Goal: Transaction & Acquisition: Purchase product/service

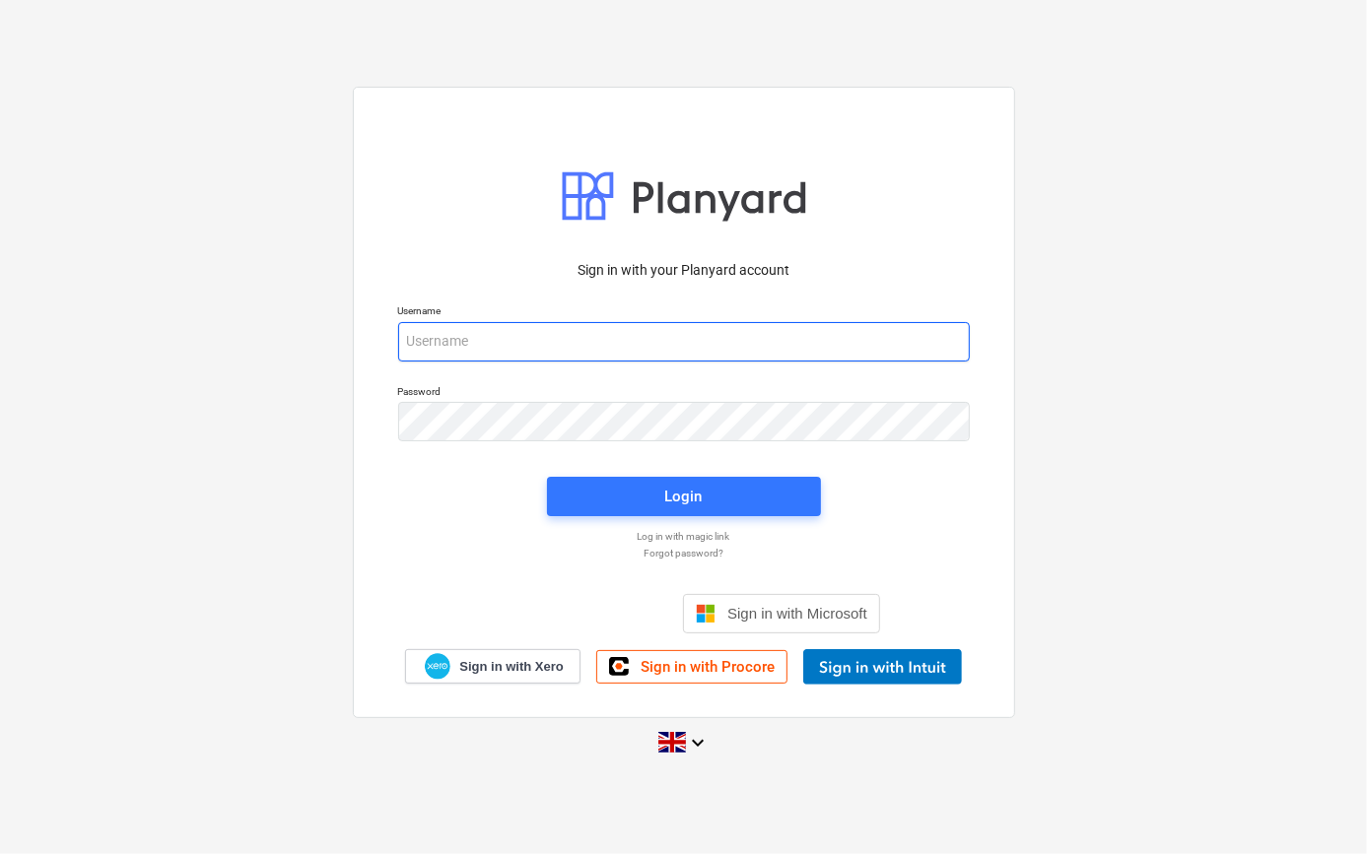
click at [456, 352] on input "email" at bounding box center [683, 341] width 571 height 39
type input "[PERSON_NAME][EMAIL_ADDRESS][PERSON_NAME][DOMAIN_NAME]"
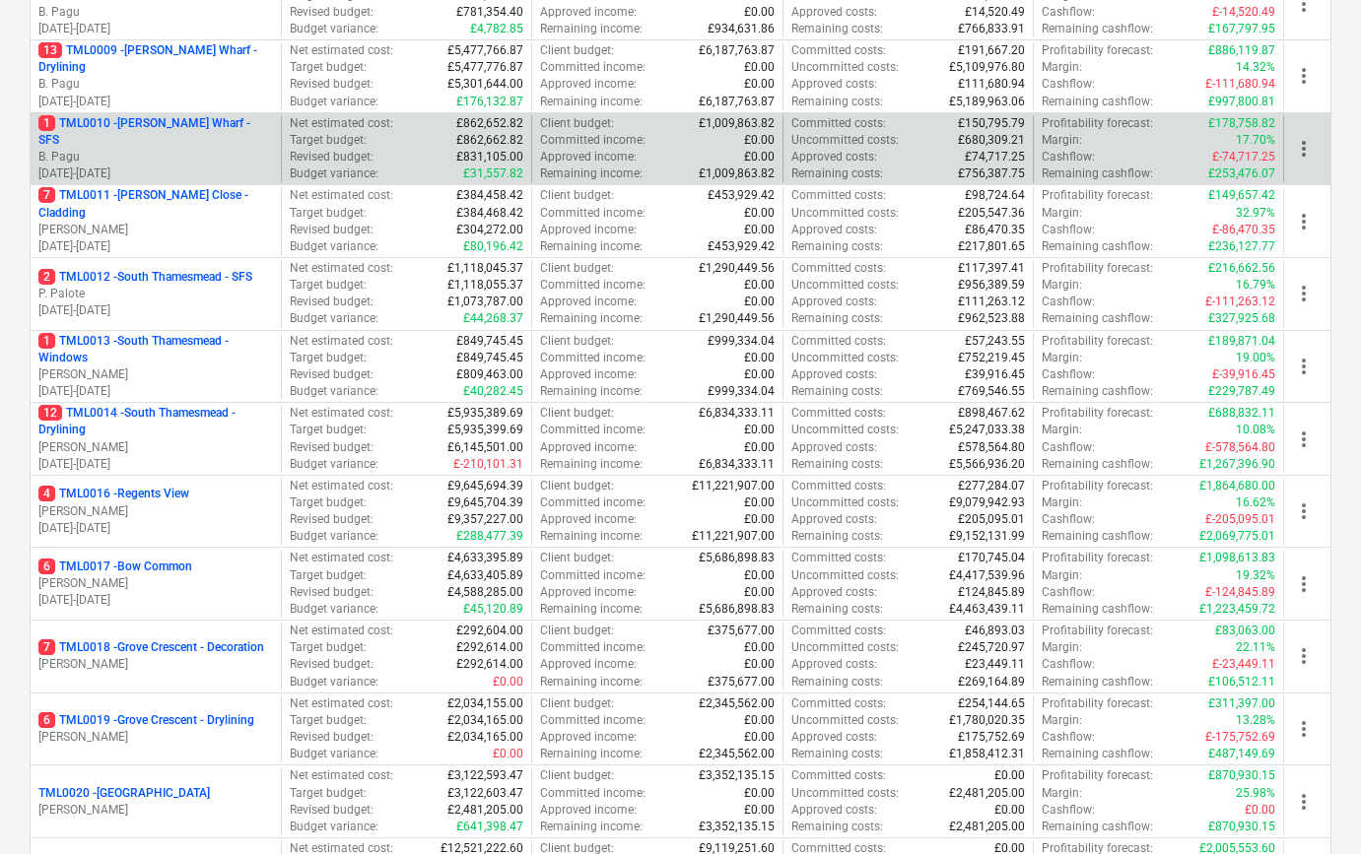
scroll to position [896, 0]
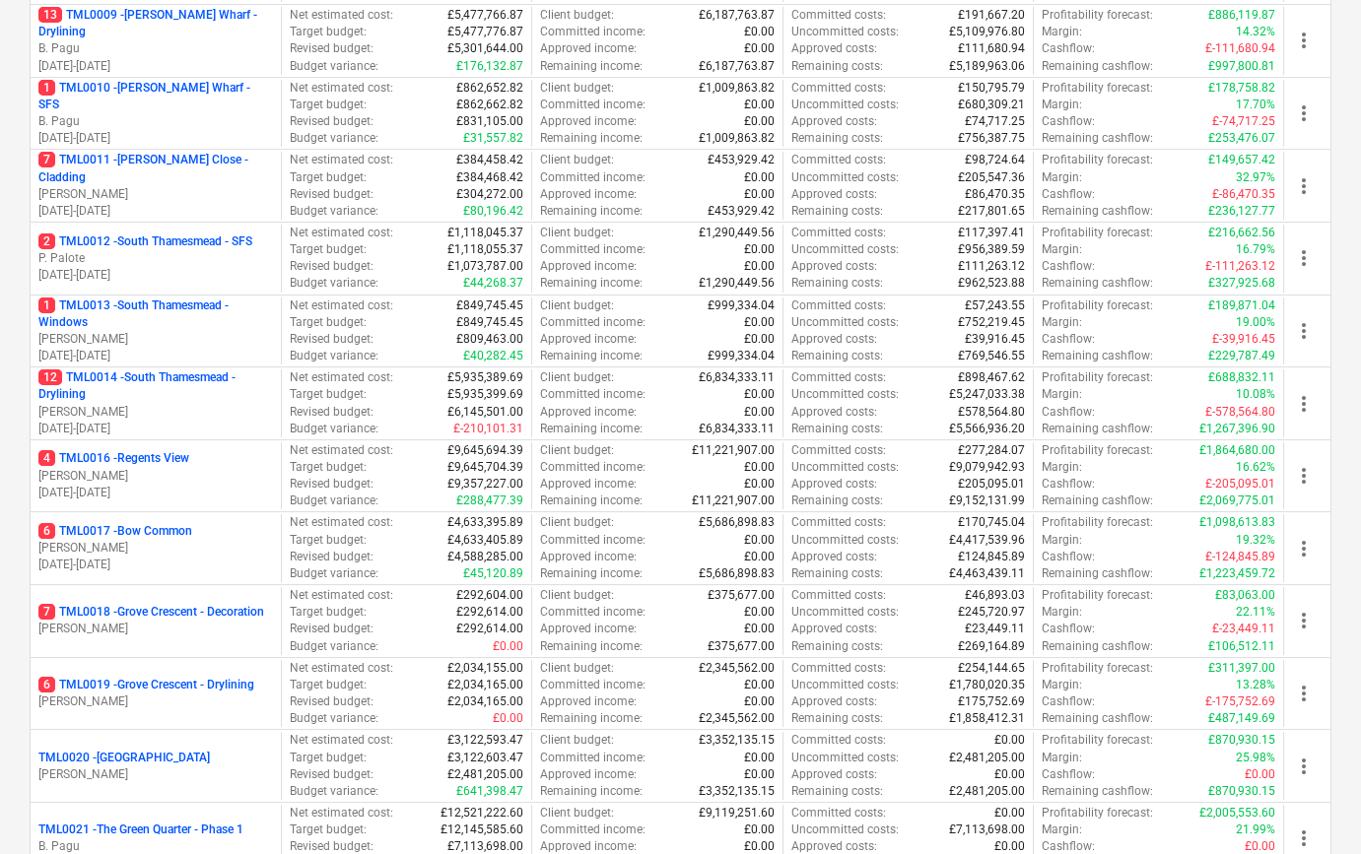
click at [165, 542] on p "[PERSON_NAME]" at bounding box center [155, 548] width 235 height 17
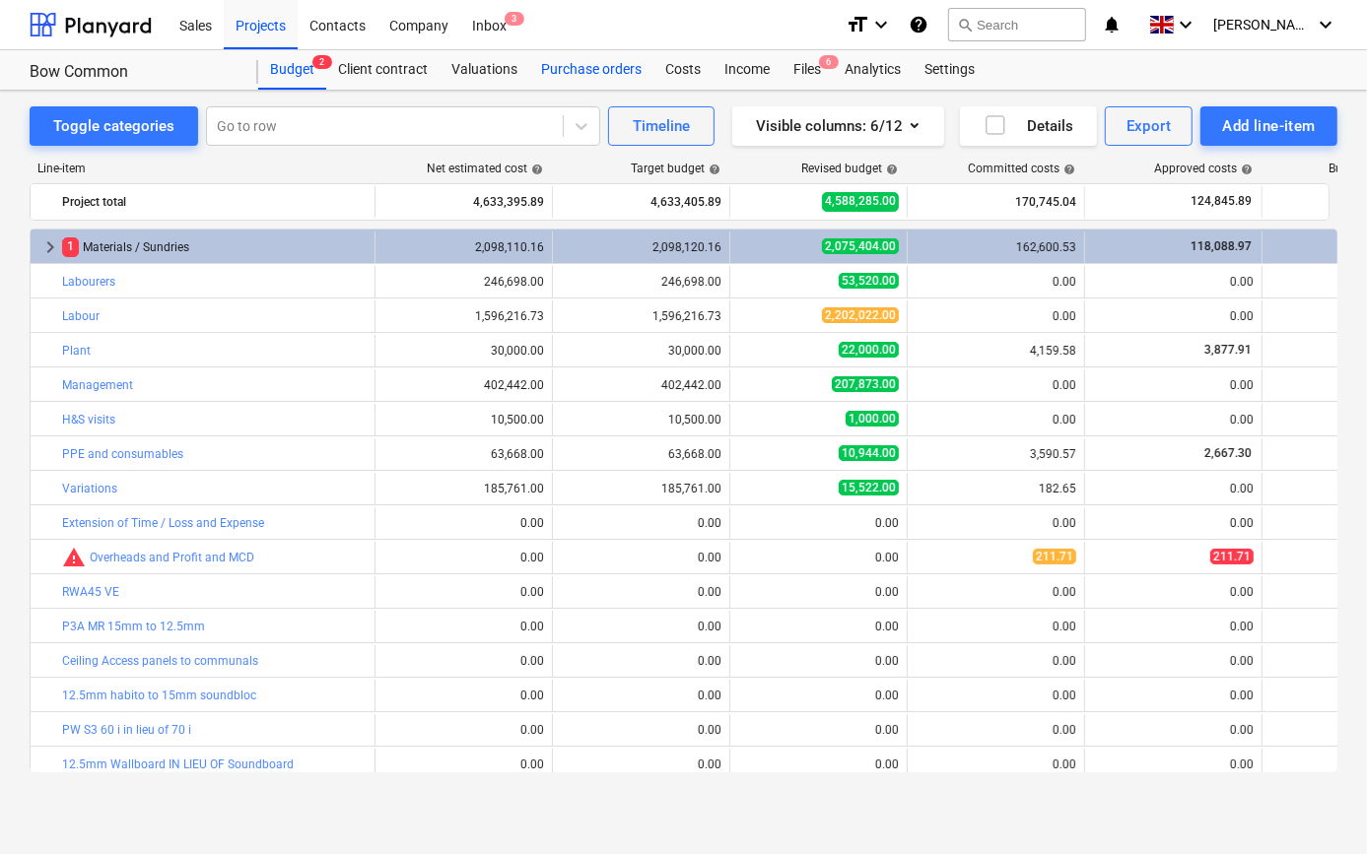
click at [599, 72] on div "Purchase orders" at bounding box center [591, 69] width 124 height 39
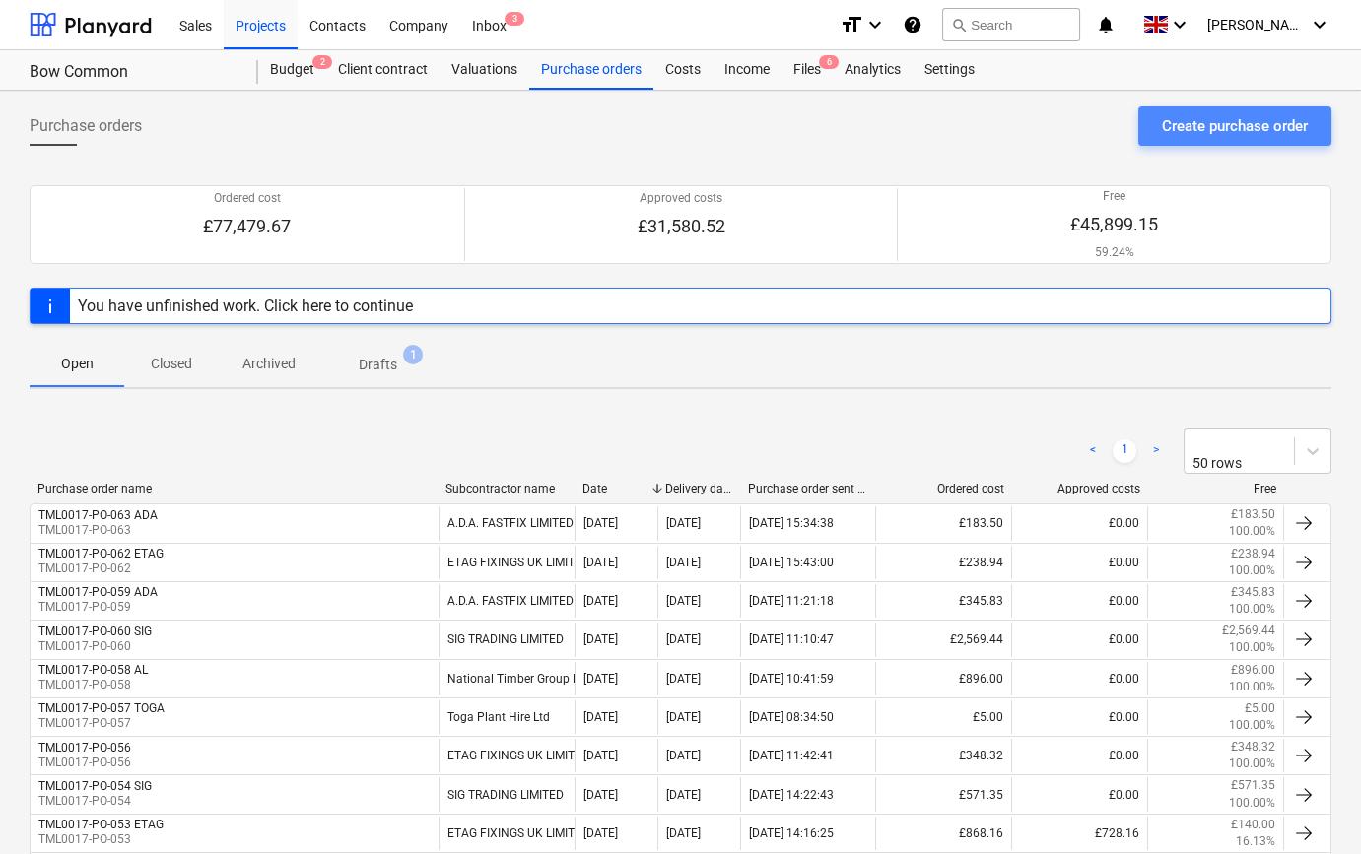
click at [1261, 128] on div "Create purchase order" at bounding box center [1235, 126] width 146 height 26
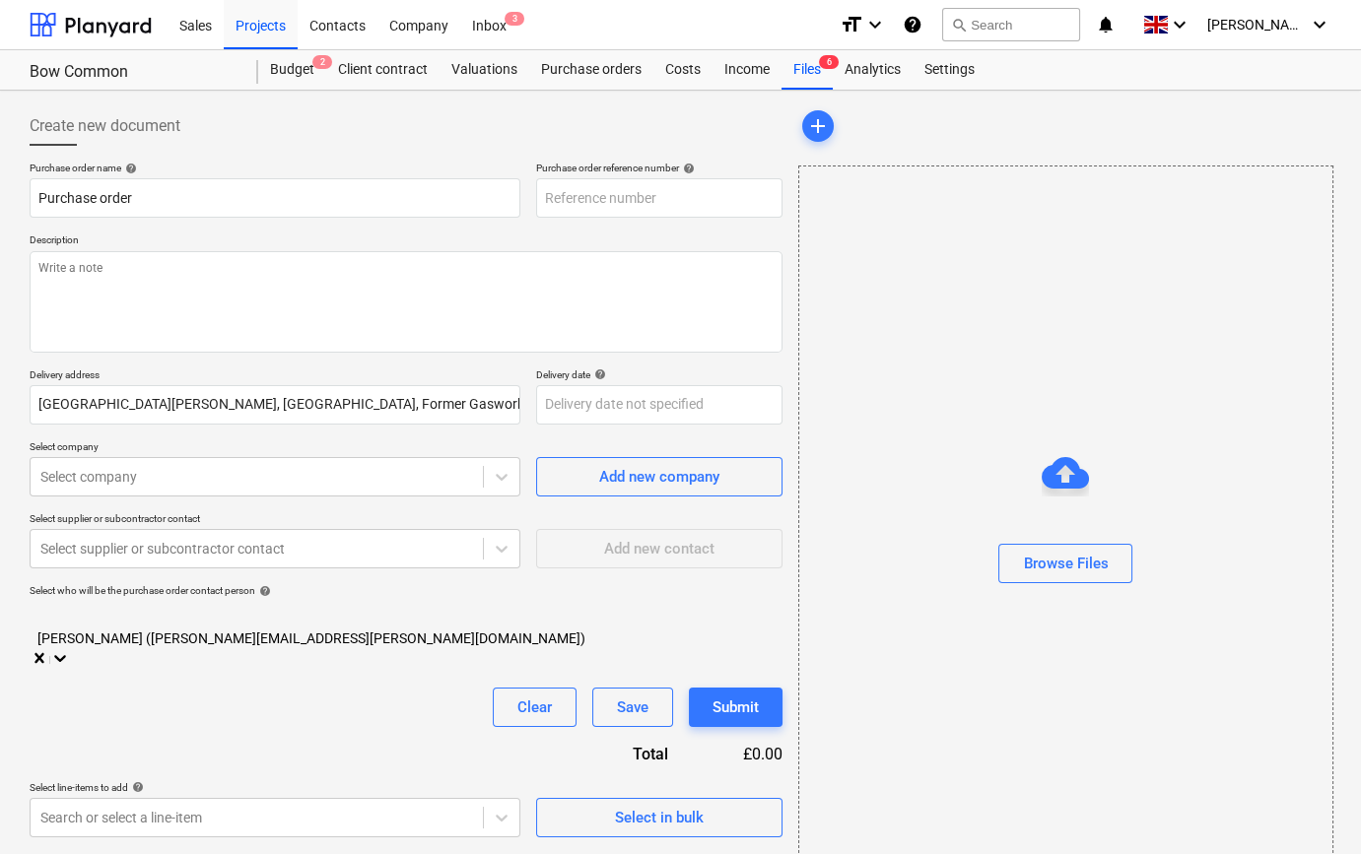
type input "TML0017-PO-064"
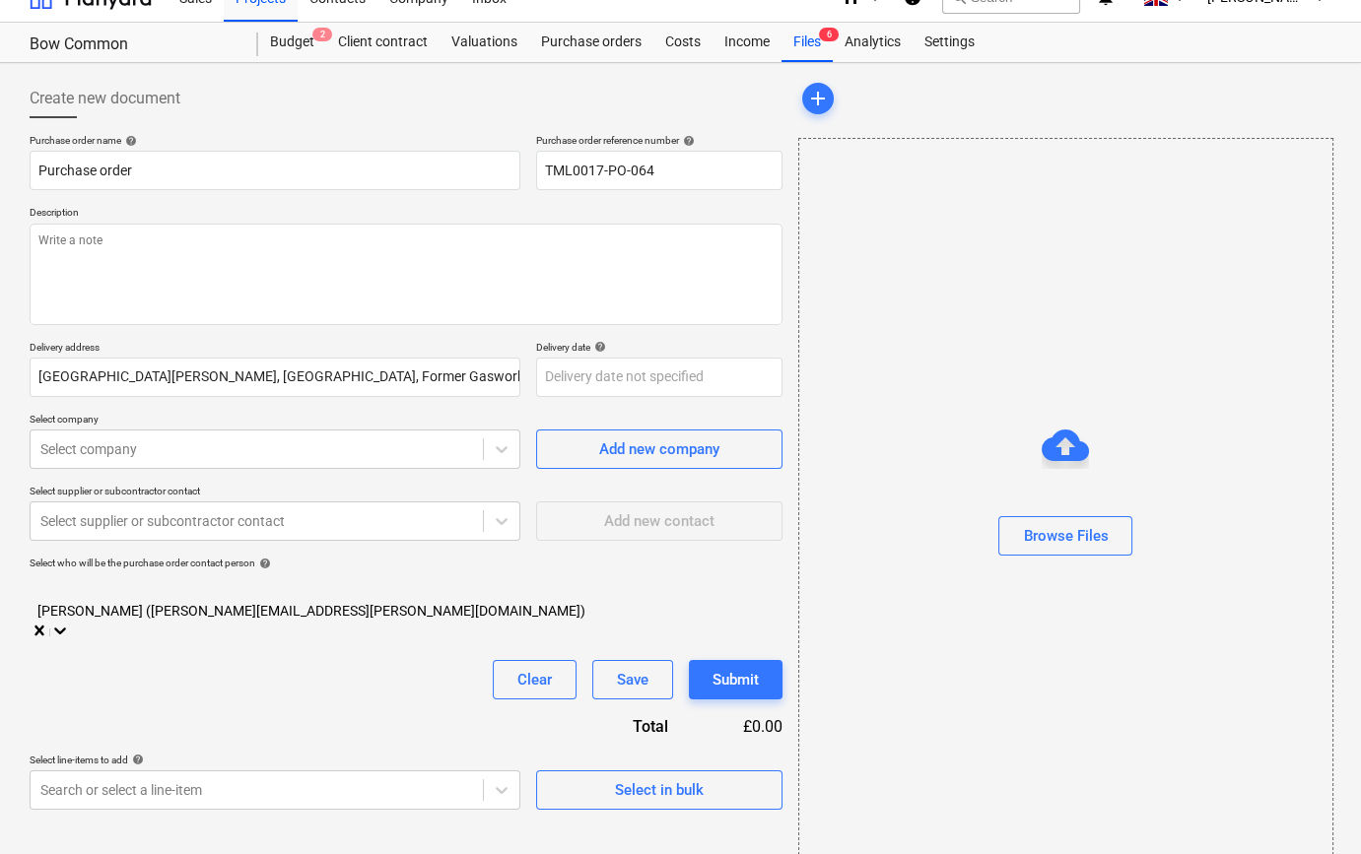
scroll to position [42, 0]
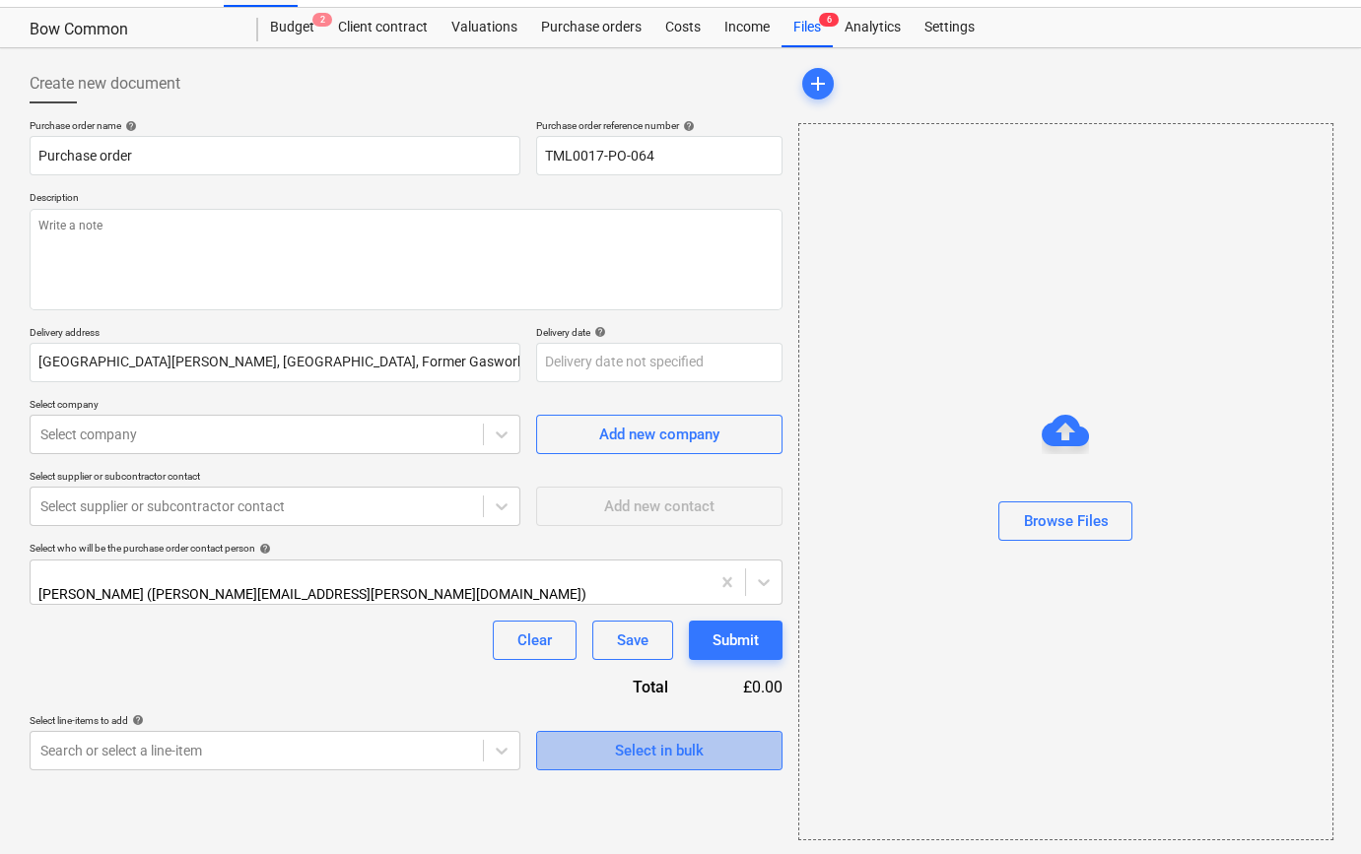
click at [687, 751] on div "Select in bulk" at bounding box center [659, 751] width 89 height 26
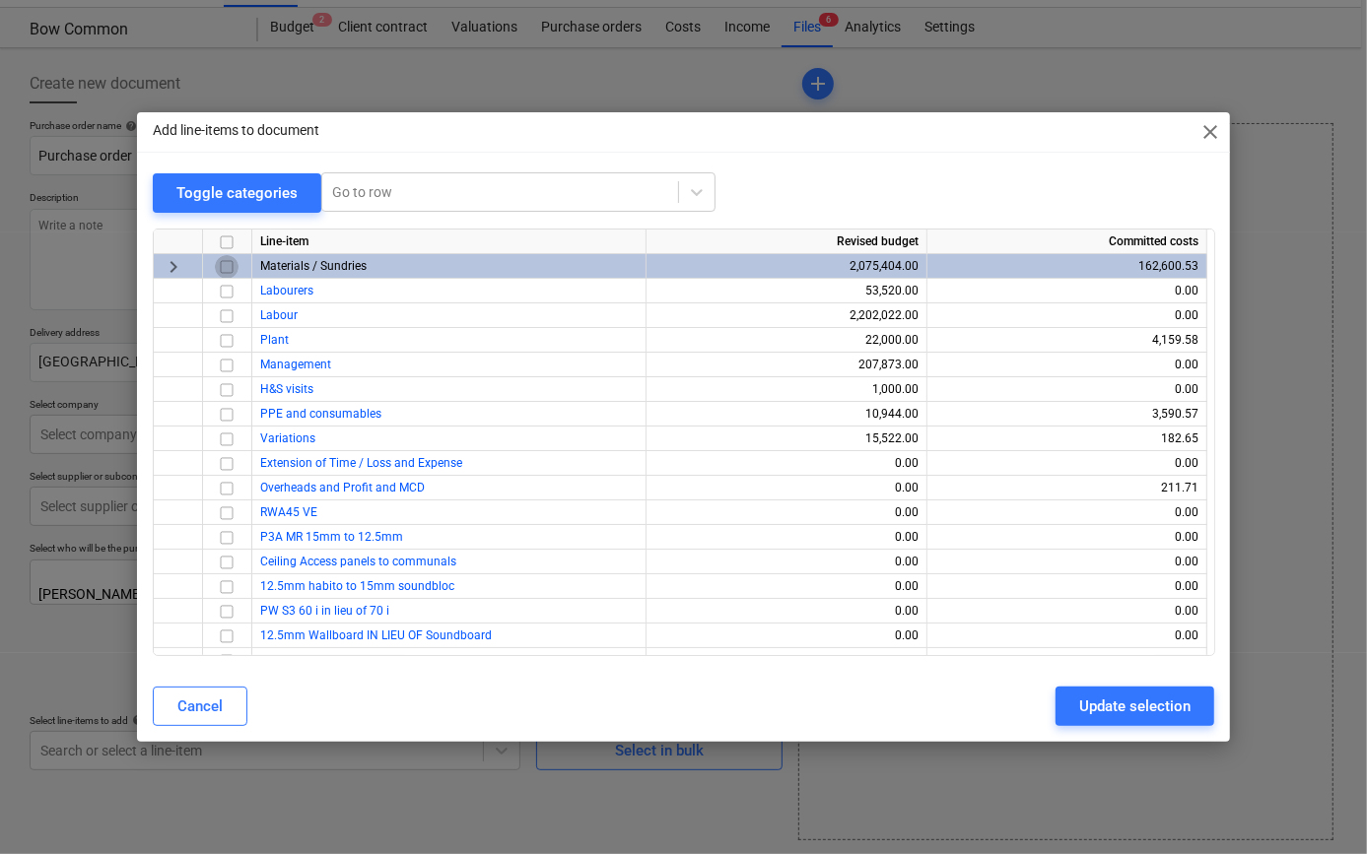
click at [226, 265] on input "checkbox" at bounding box center [227, 266] width 24 height 24
click at [1143, 709] on div "Update selection" at bounding box center [1134, 707] width 111 height 26
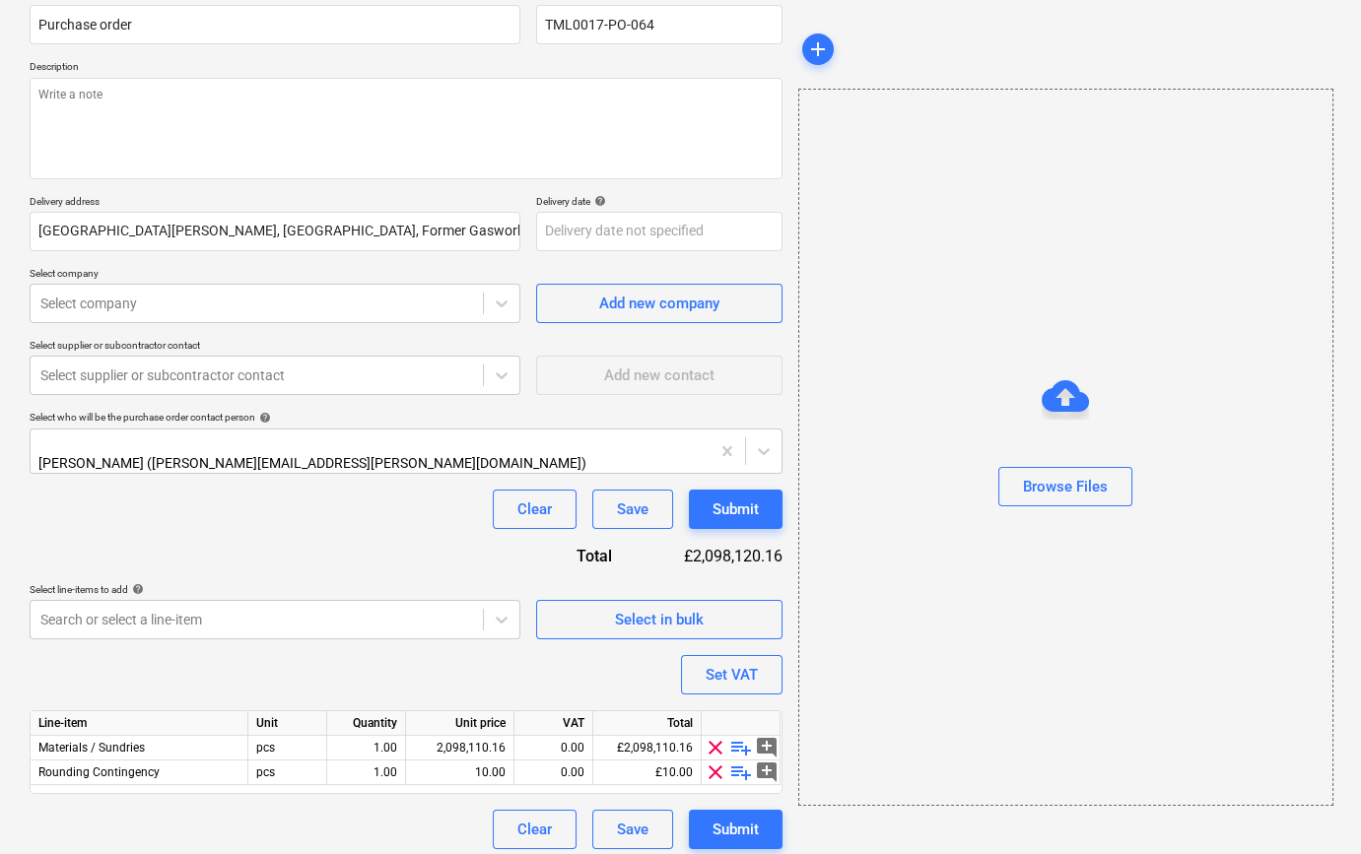
scroll to position [177, 0]
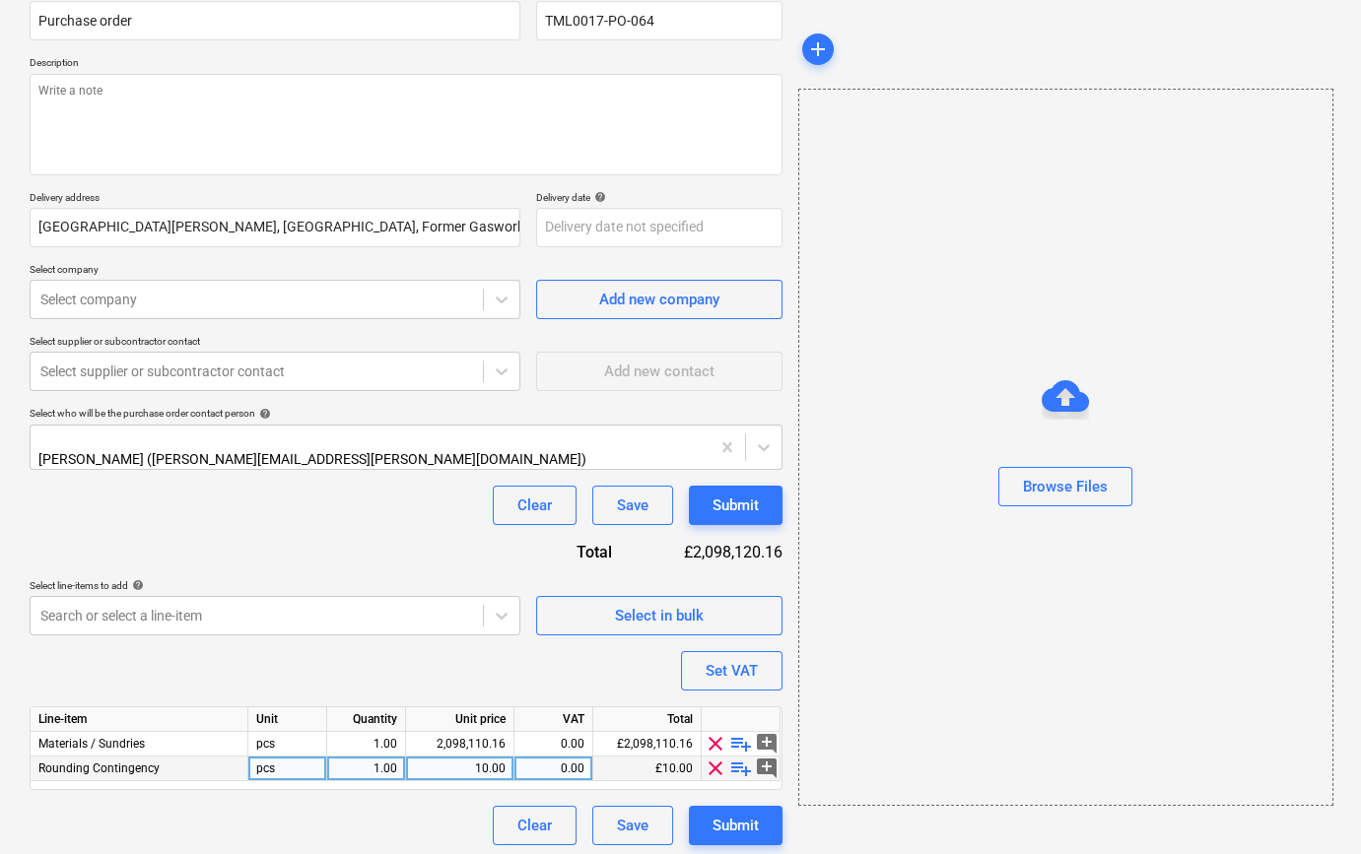
click at [714, 763] on span "clear" at bounding box center [716, 769] width 24 height 24
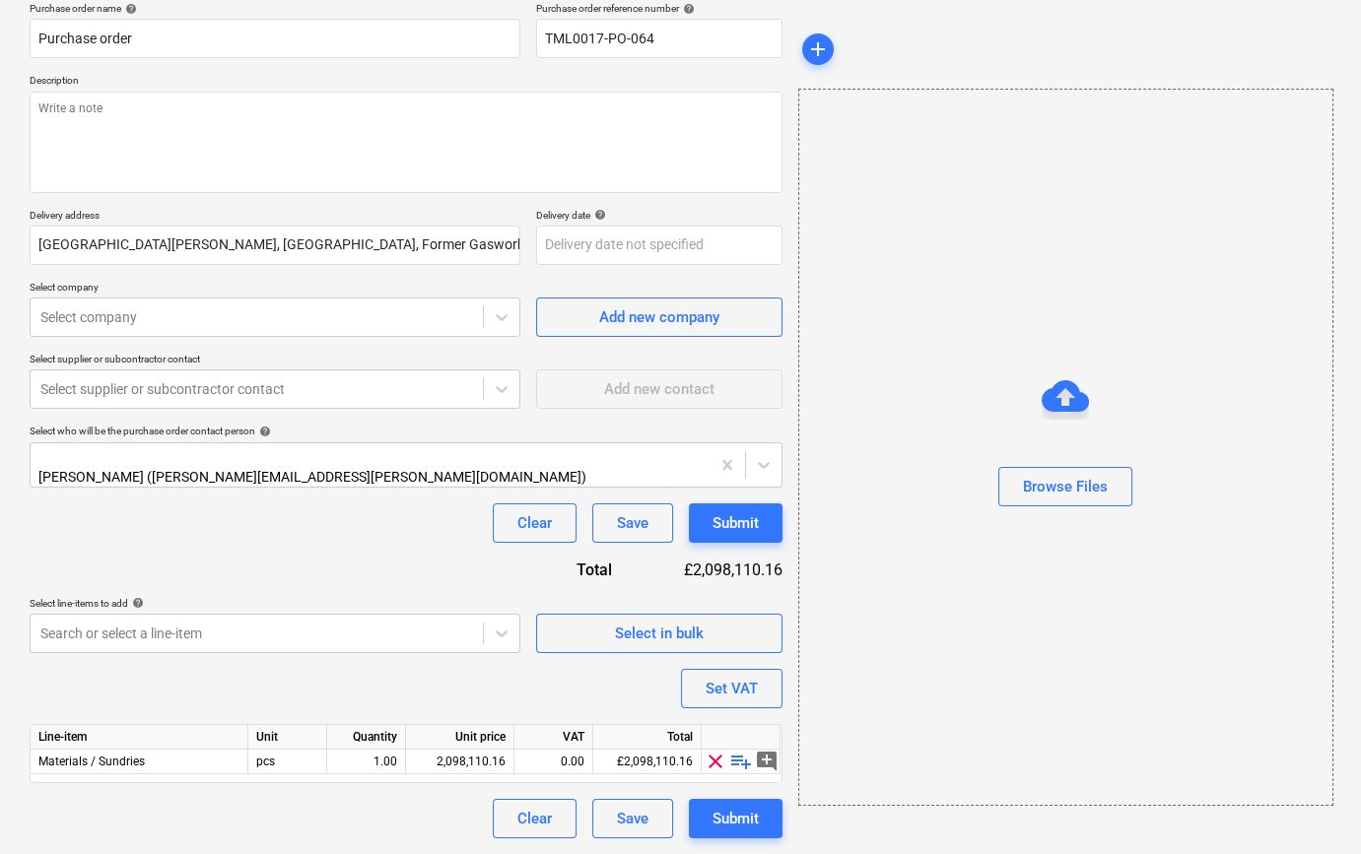
scroll to position [153, 0]
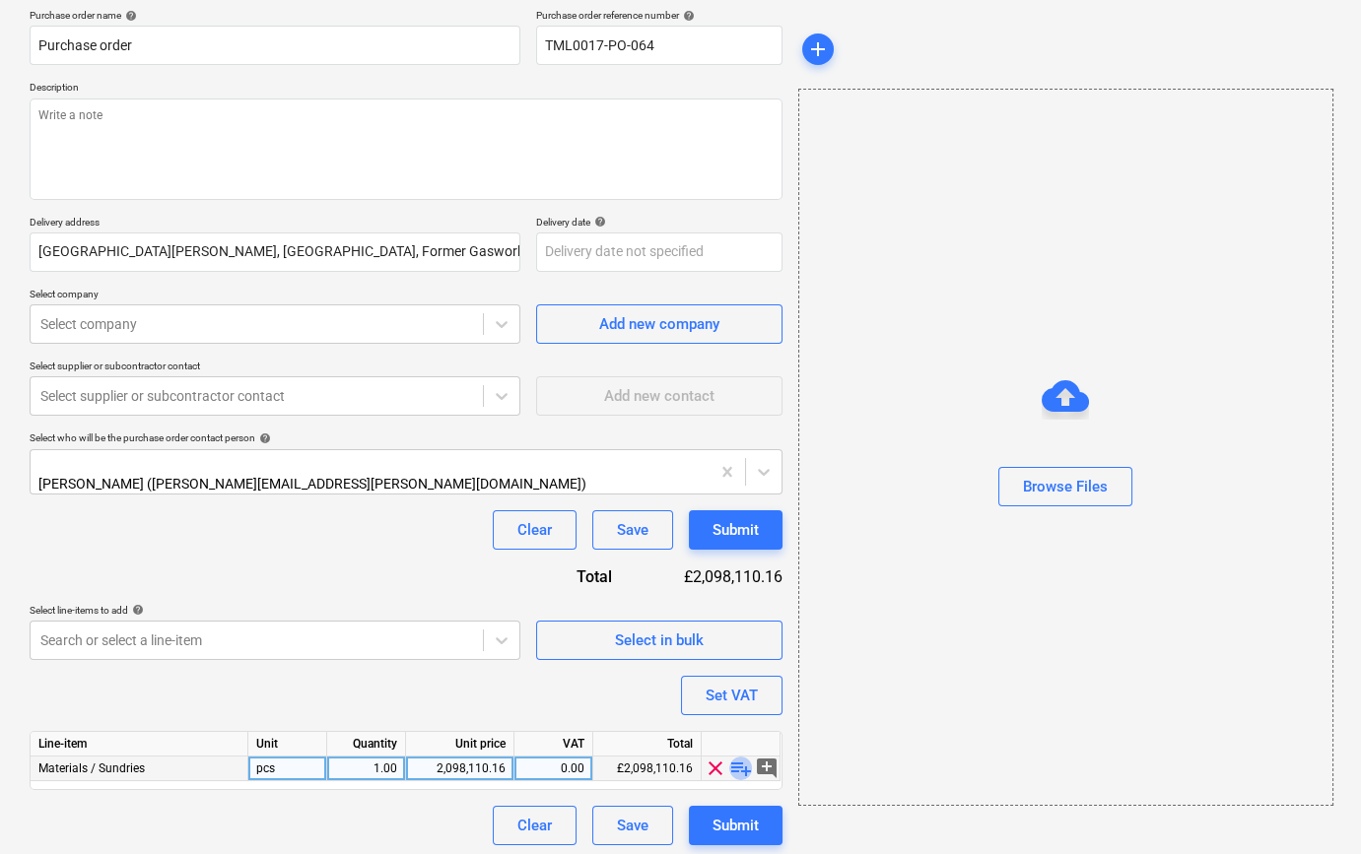
click at [736, 767] on span "playlist_add" at bounding box center [741, 769] width 24 height 24
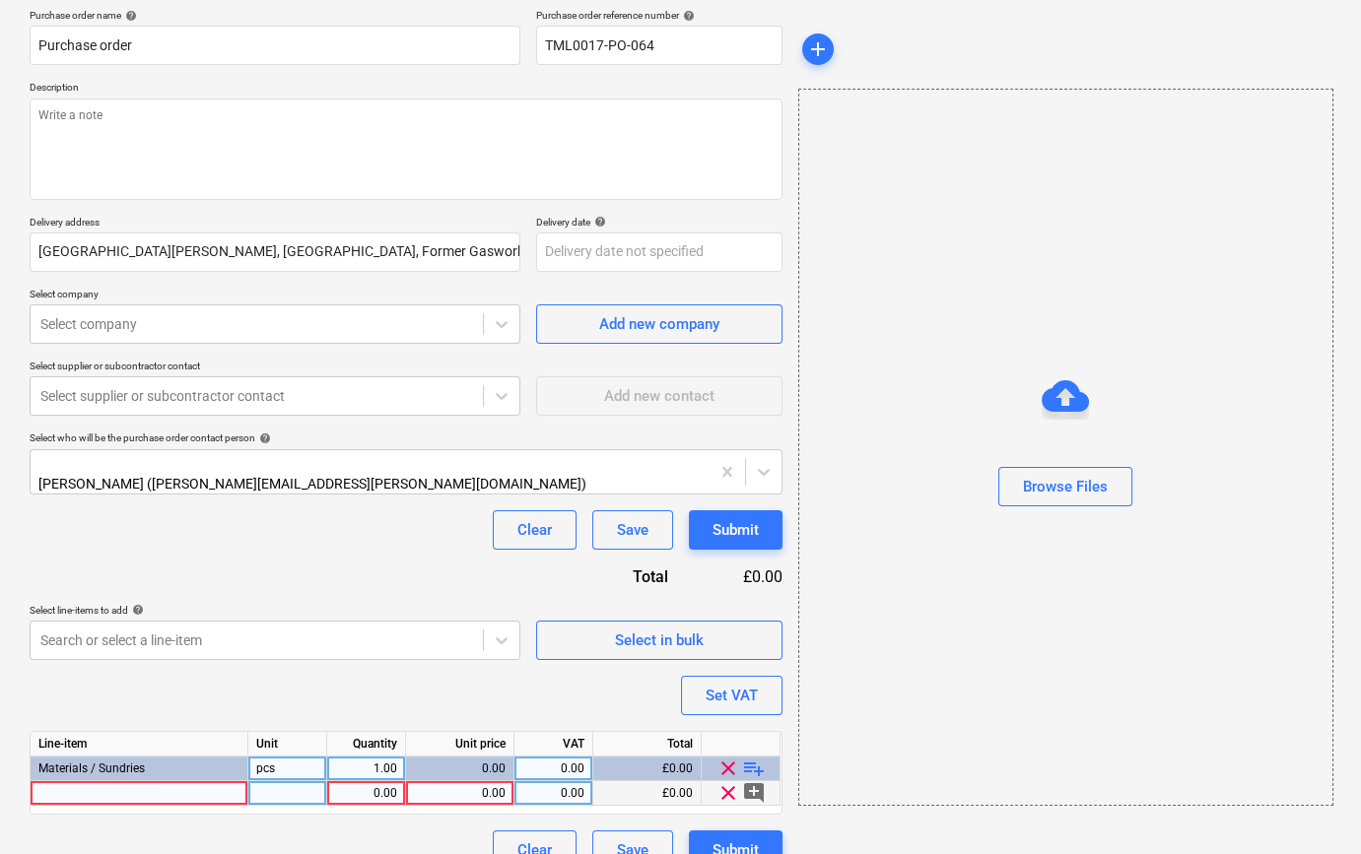
click at [117, 792] on div at bounding box center [140, 793] width 218 height 25
type input "wallboard"
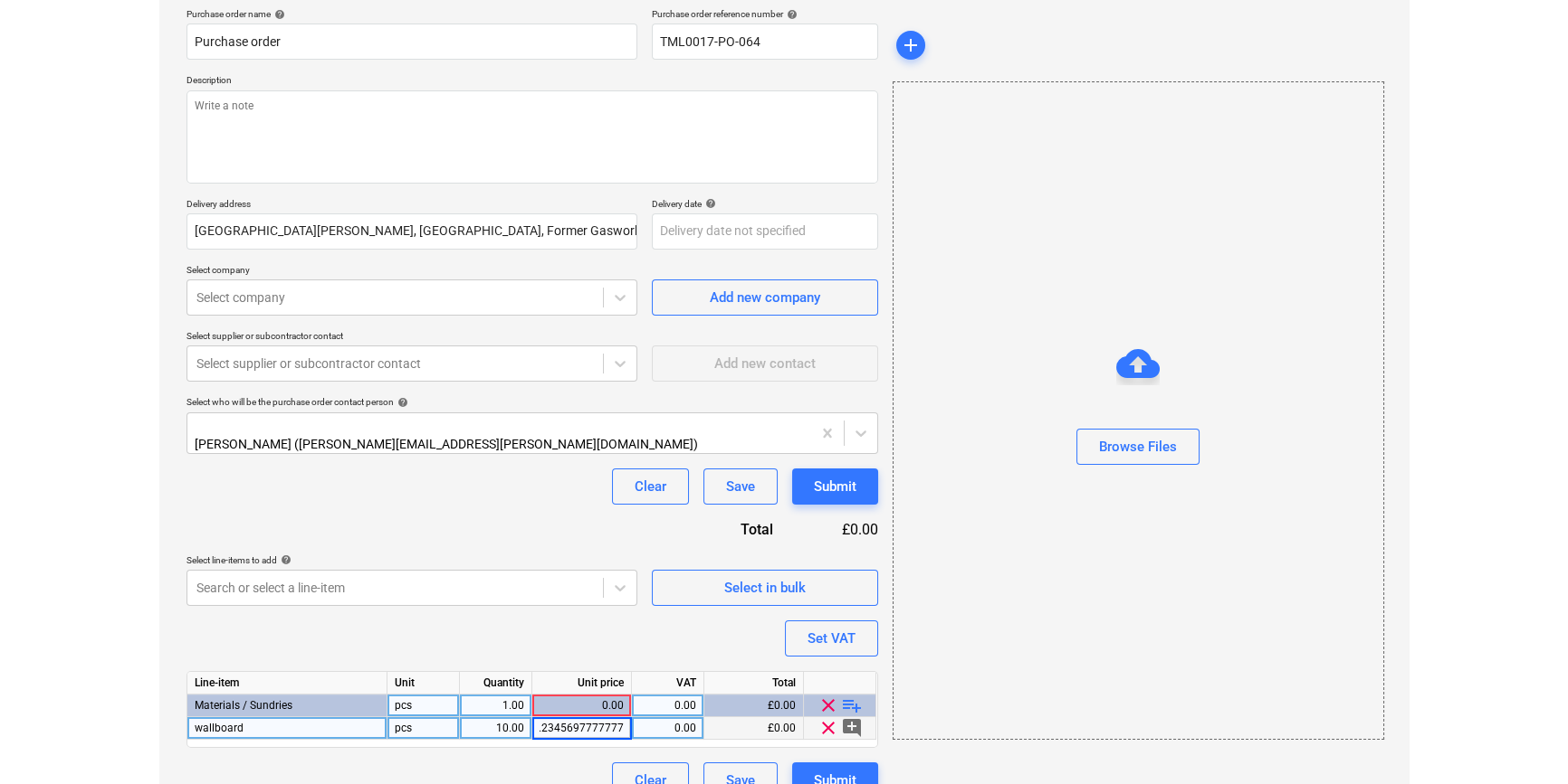
scroll to position [0, 0]
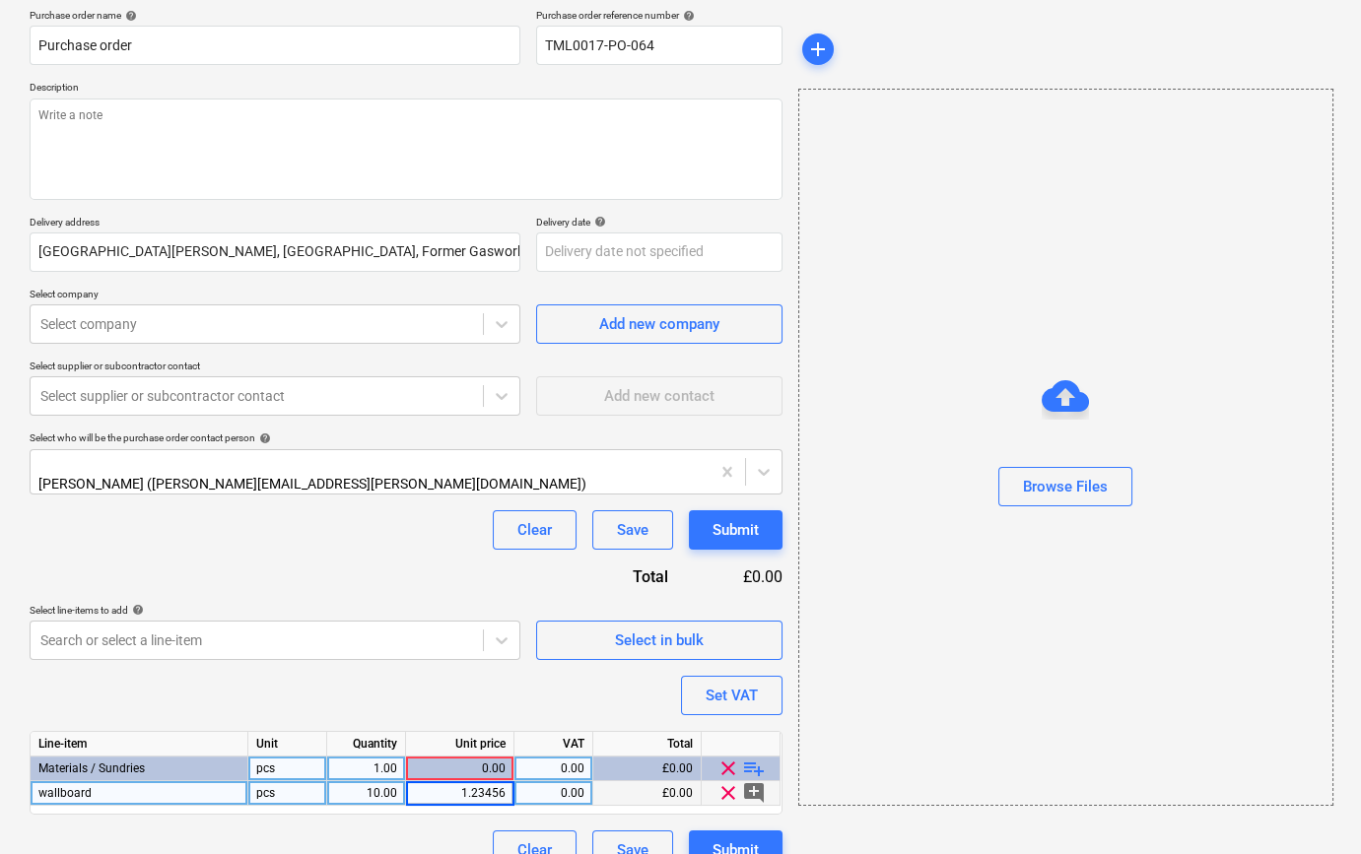
type input "1.2345"
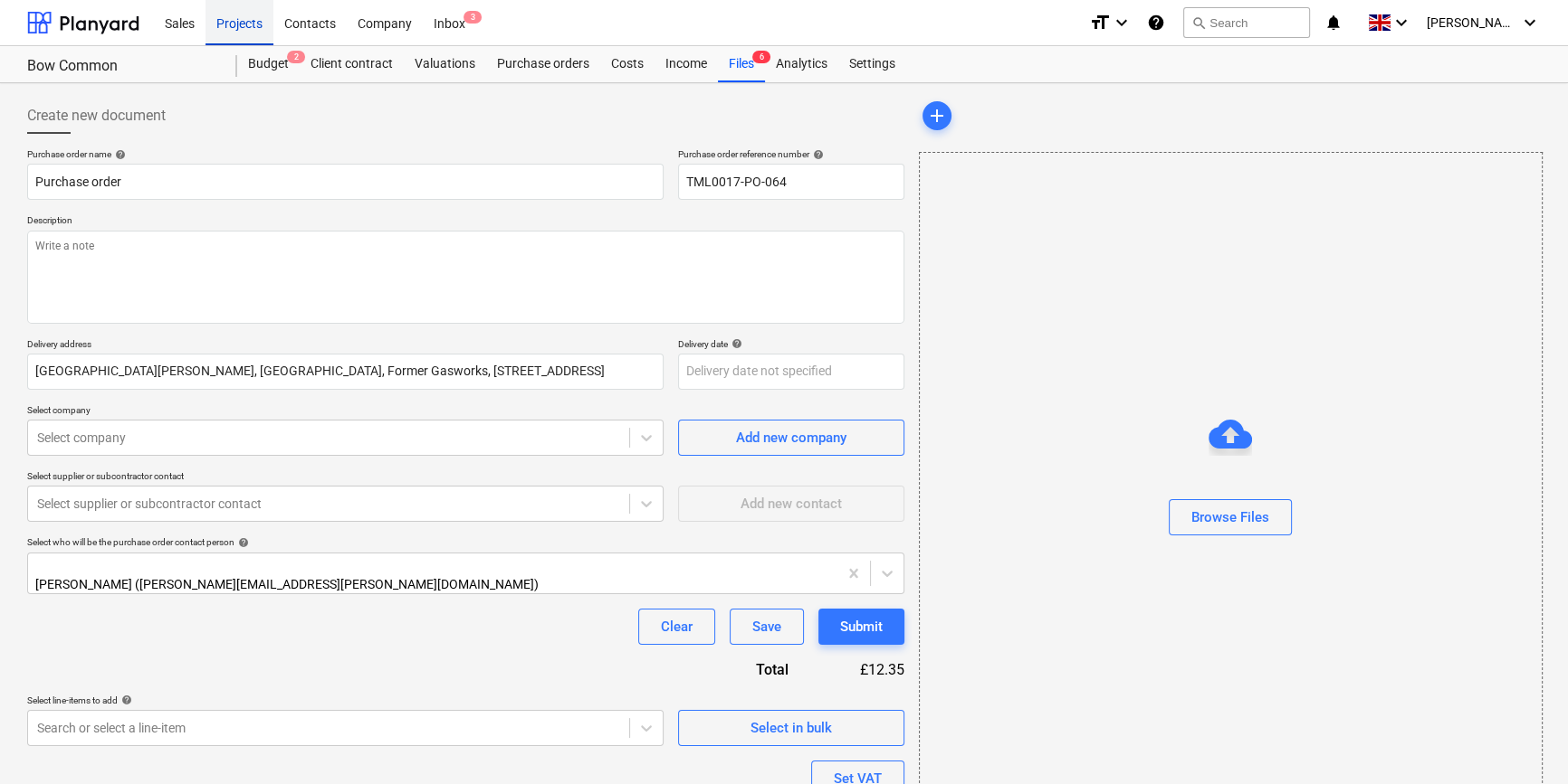
click at [241, 24] on div "Projects" at bounding box center [240, 22] width 68 height 46
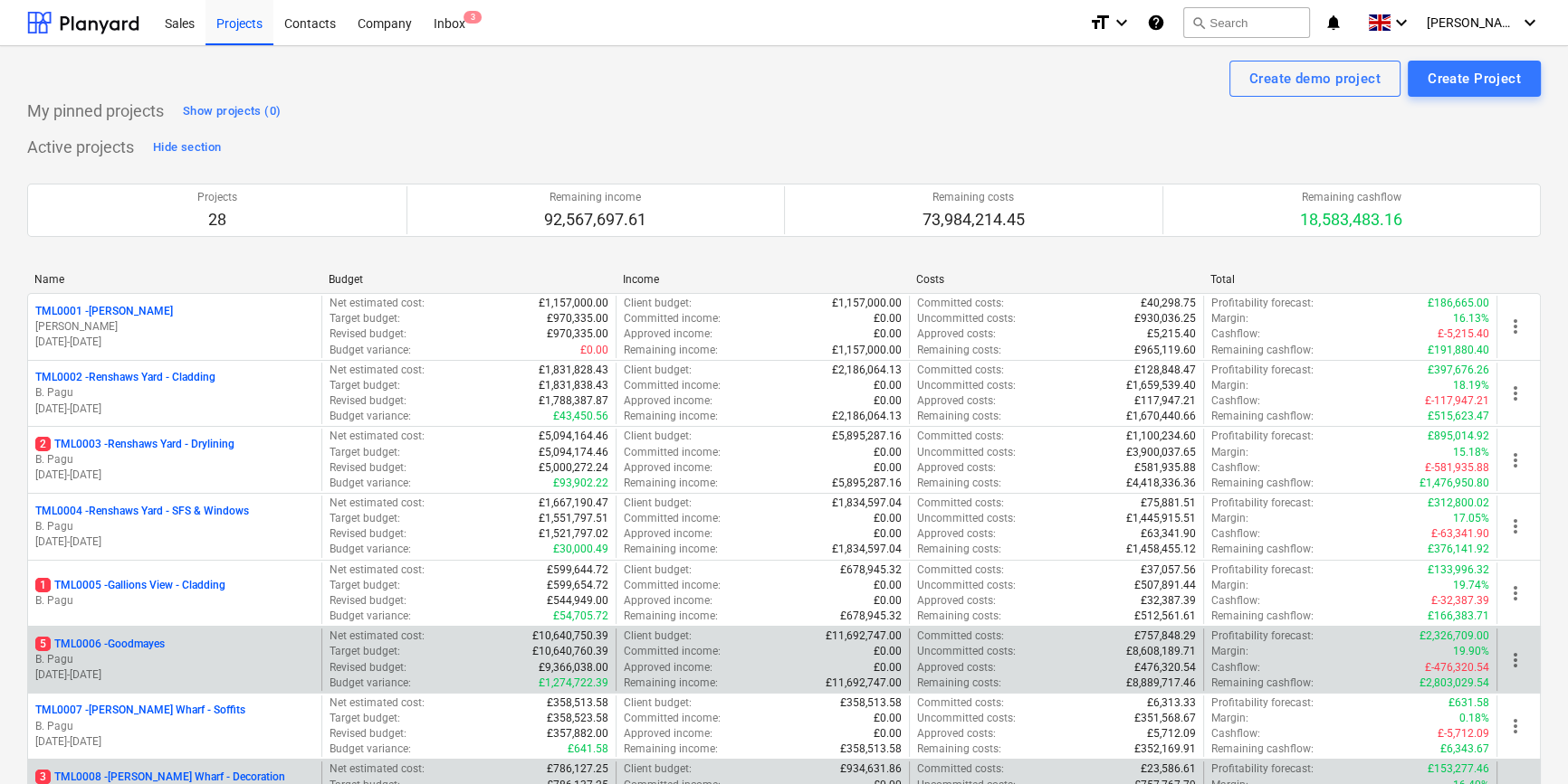
click at [198, 656] on p "B. Pagu" at bounding box center [174, 659] width 278 height 16
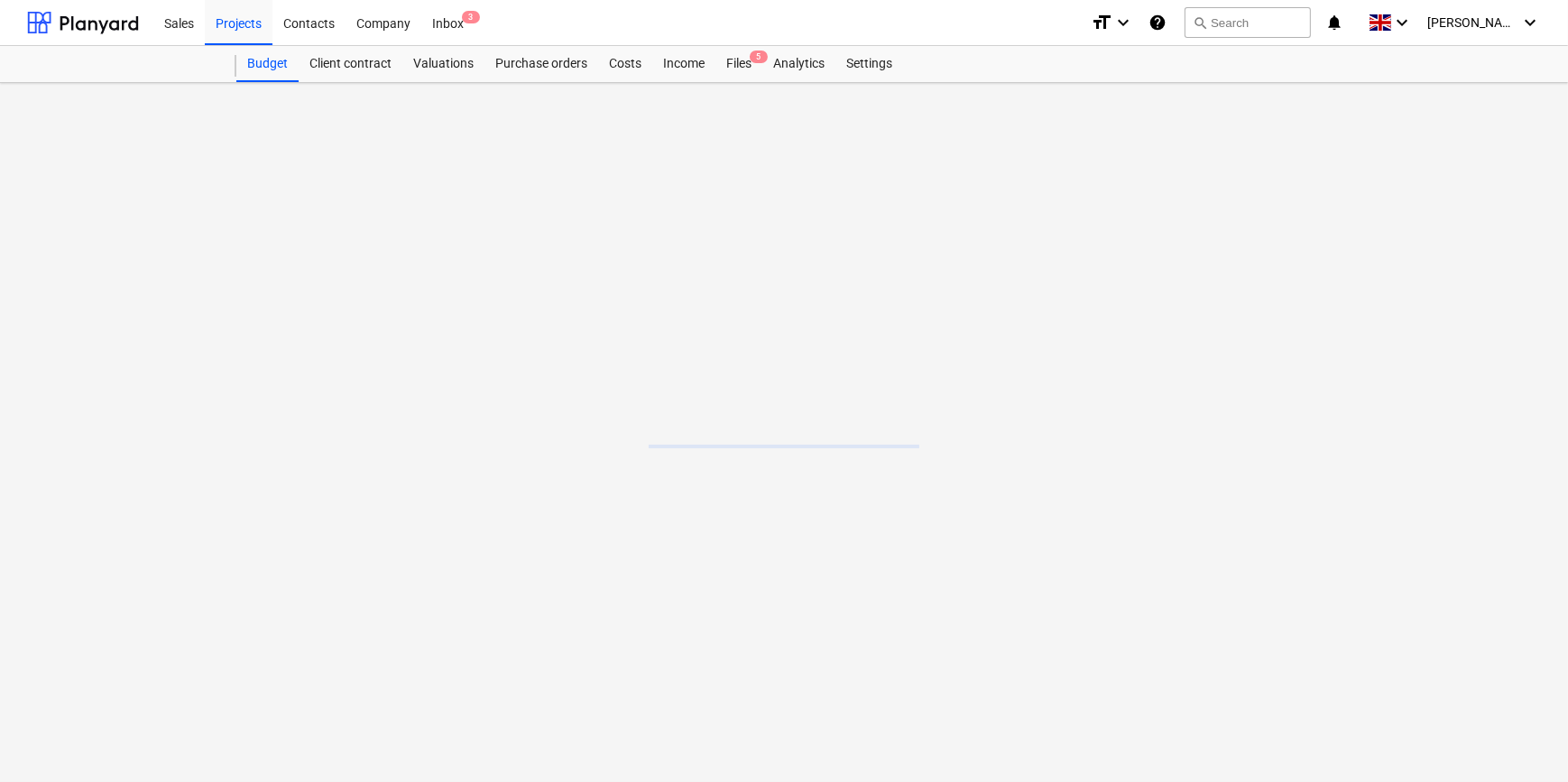
click at [198, 655] on main at bounding box center [784, 433] width 1568 height 700
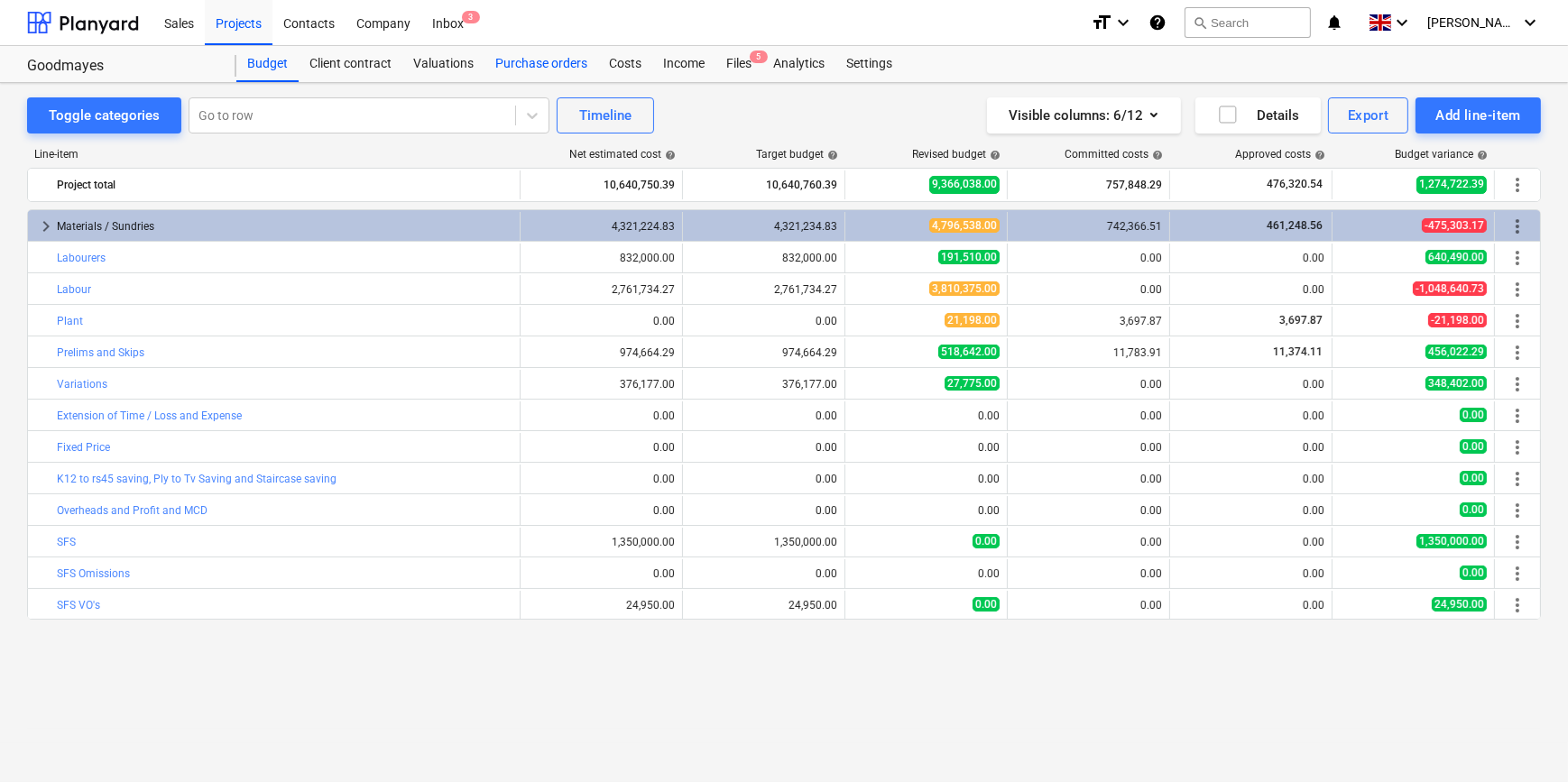
click at [549, 60] on div "Purchase orders" at bounding box center [541, 63] width 114 height 36
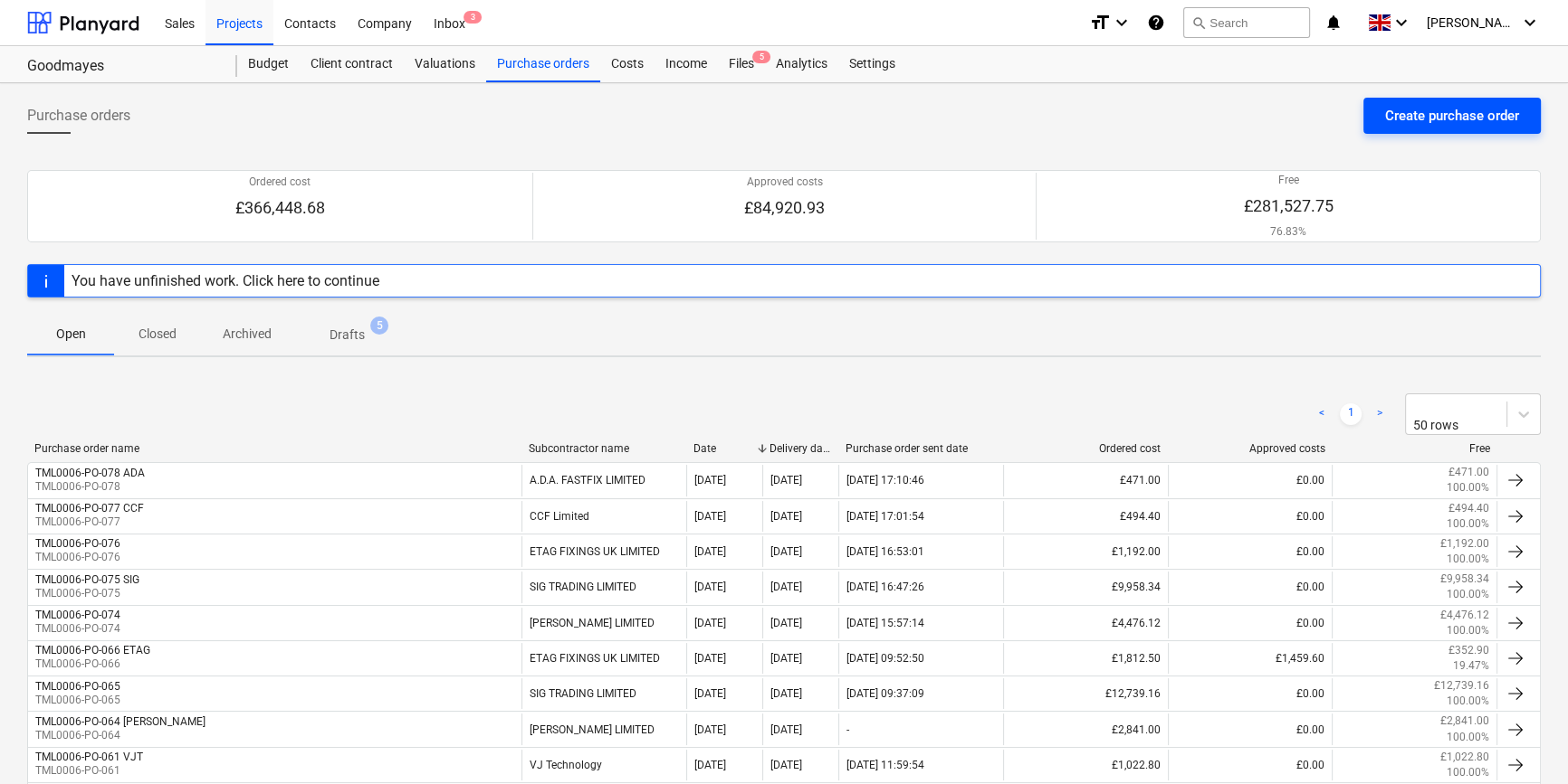
click at [1255, 118] on div "Create purchase order" at bounding box center [1452, 116] width 134 height 24
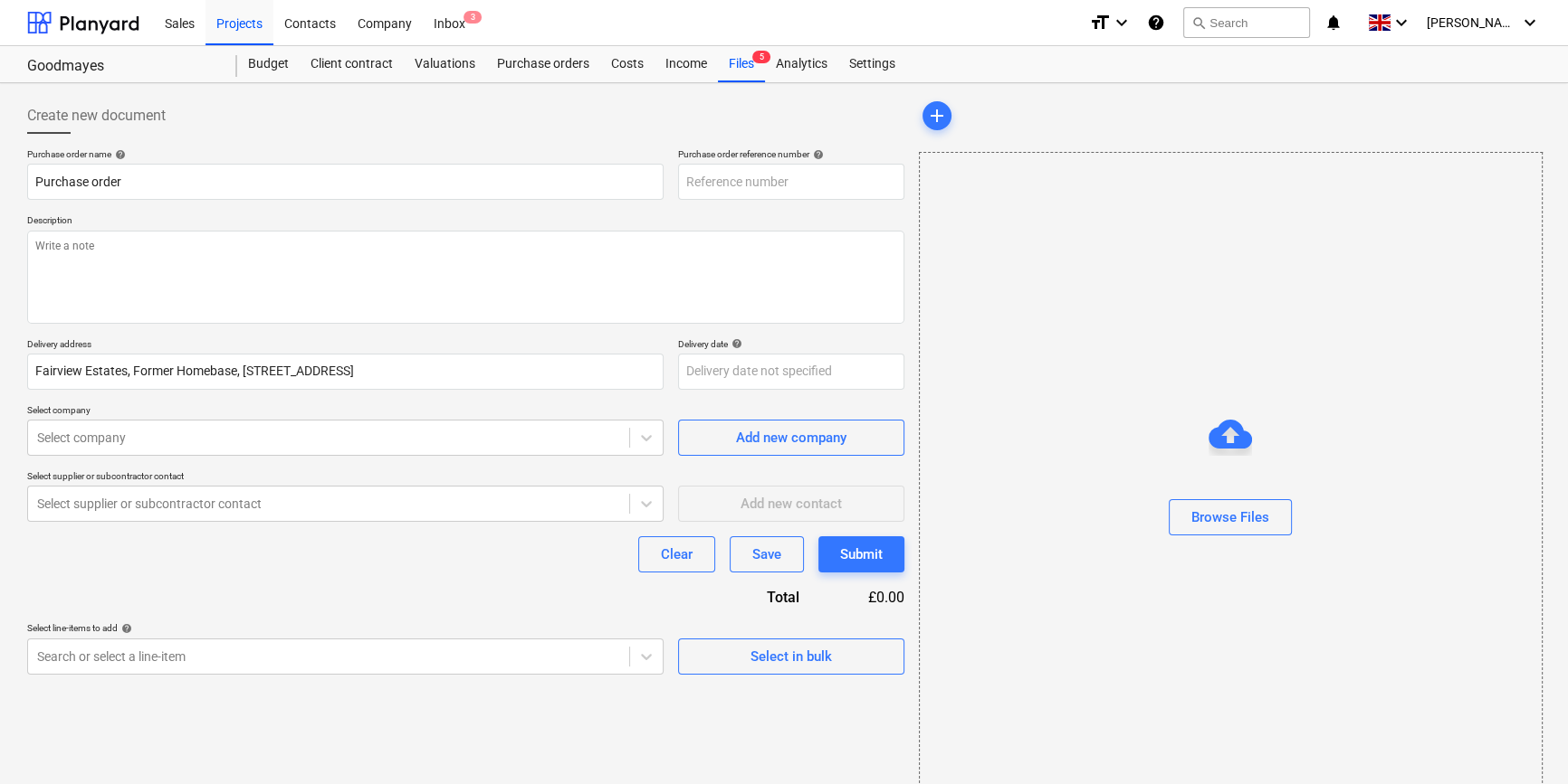
type input "TML0006-PO-079"
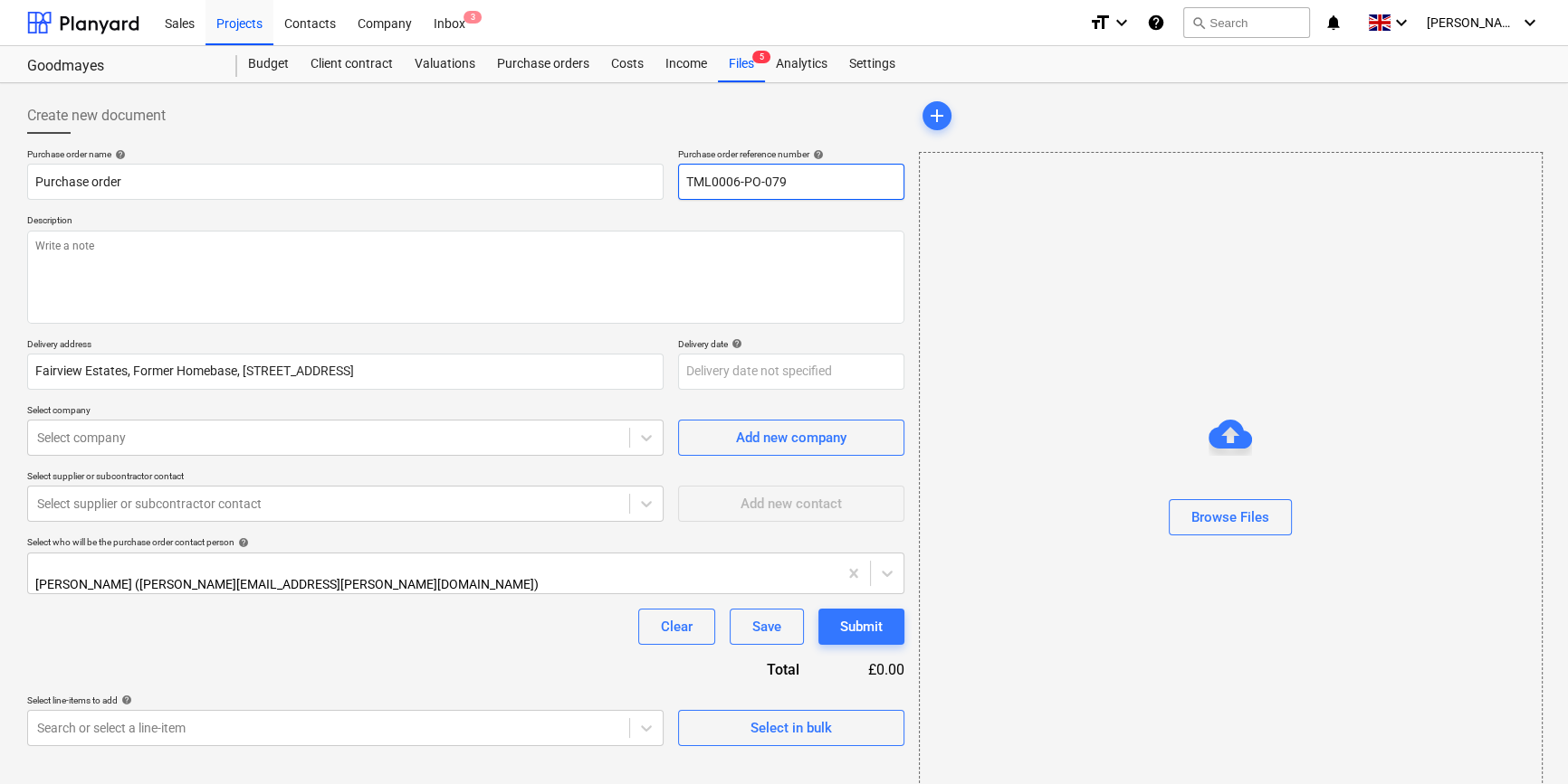
drag, startPoint x: 782, startPoint y: 181, endPoint x: 682, endPoint y: 183, distance: 100.0
click at [682, 183] on input "TML0006-PO-079" at bounding box center [791, 181] width 226 height 36
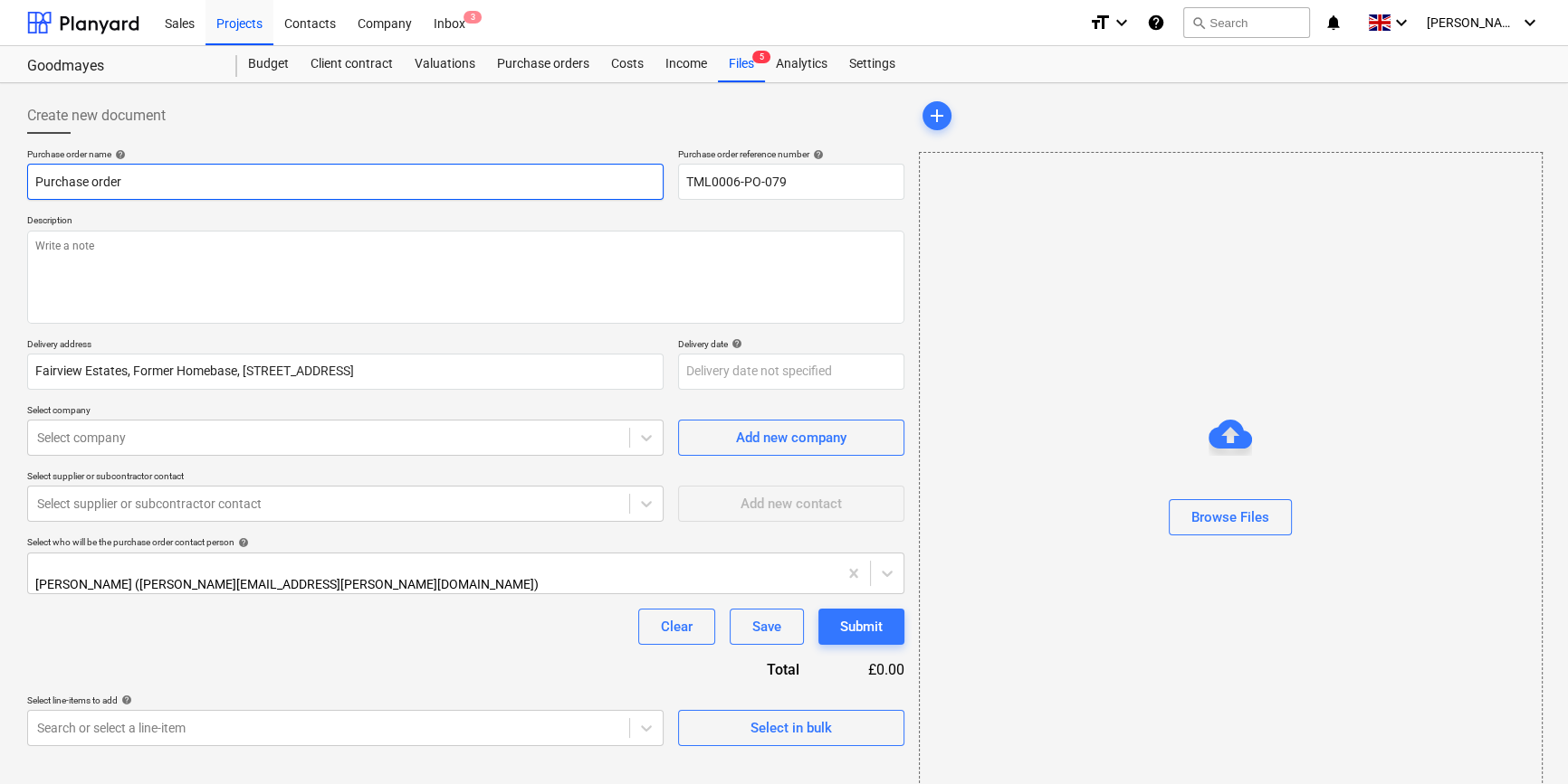
drag, startPoint x: 114, startPoint y: 181, endPoint x: 27, endPoint y: 181, distance: 87.0
click at [30, 182] on input "Purchase order" at bounding box center [345, 181] width 637 height 36
paste input "TML0006-PO-079"
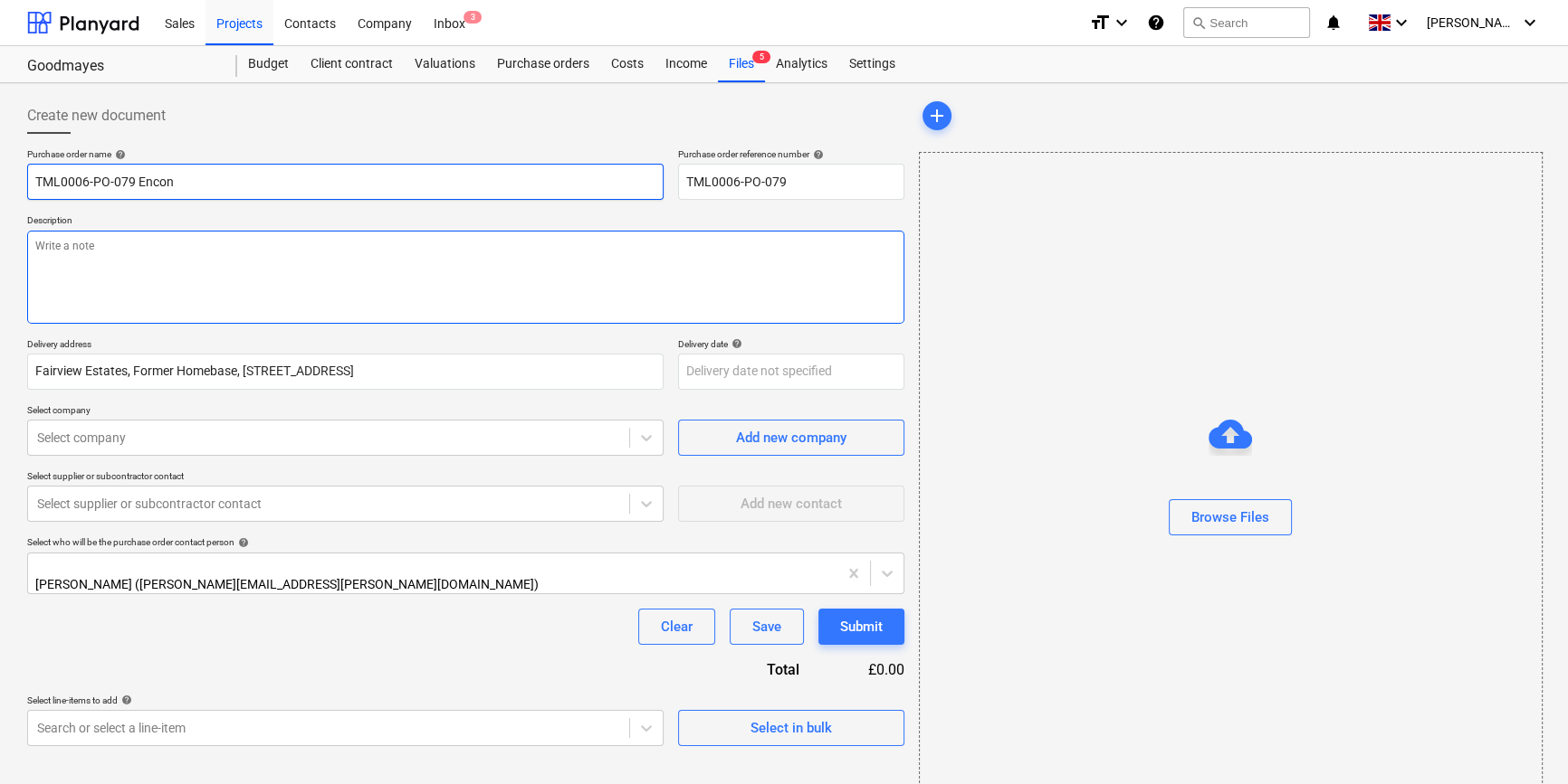
type input "TML0006-PO-079 Encon"
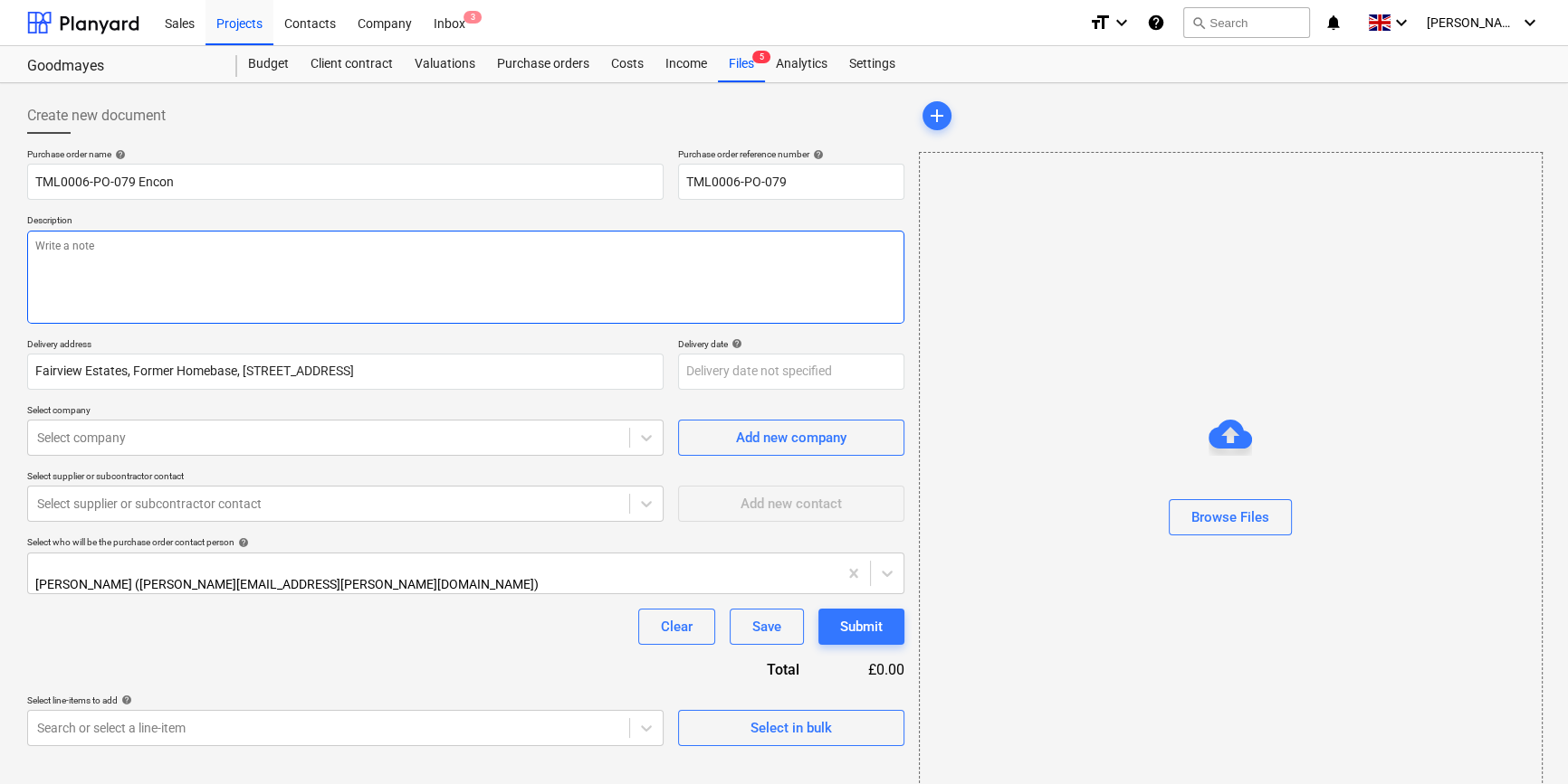
click at [46, 257] on textarea at bounding box center [466, 276] width 877 height 93
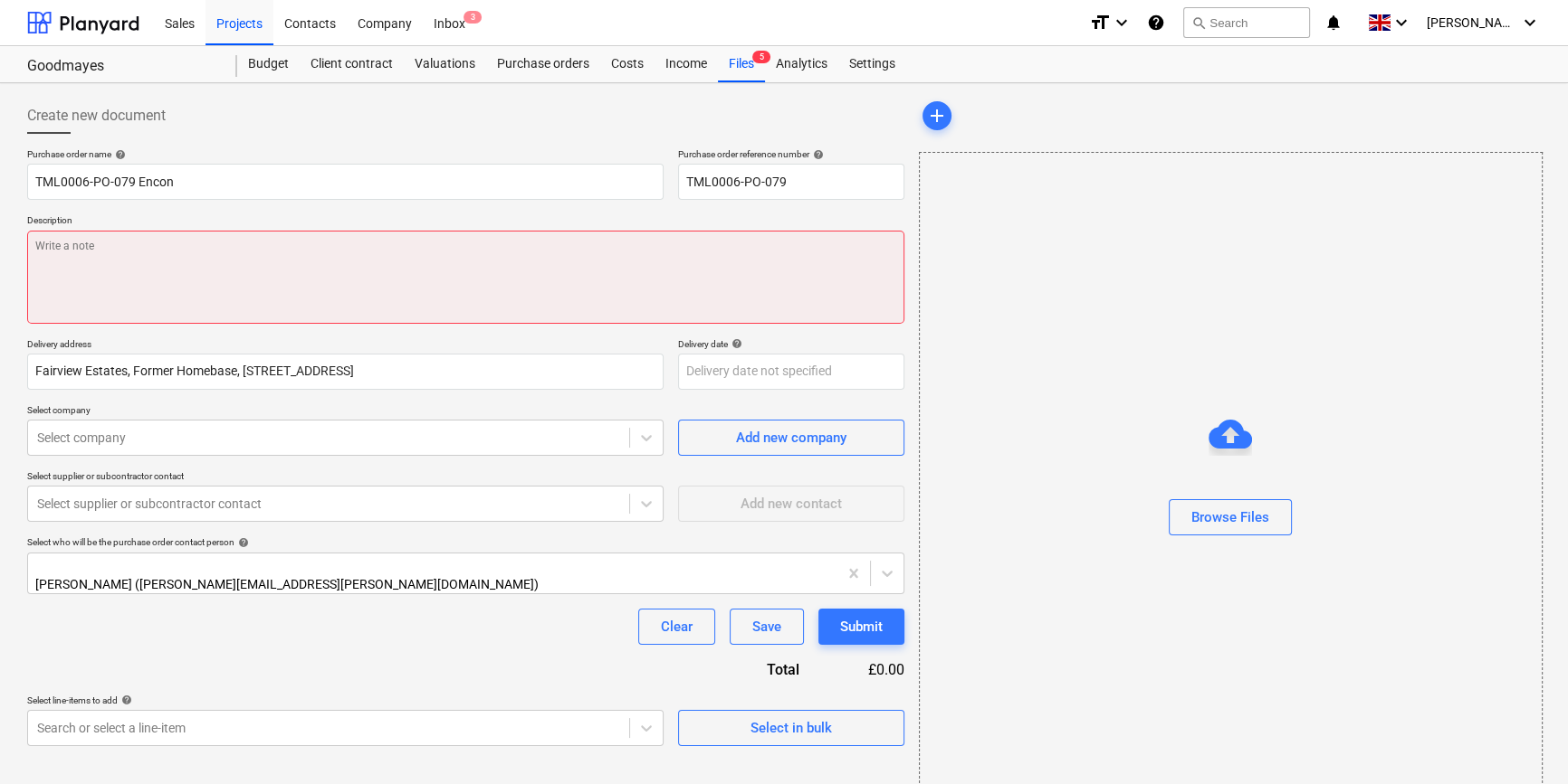
paste textarea "Site contact [PERSON_NAME] [PHONE_NUMBER]"
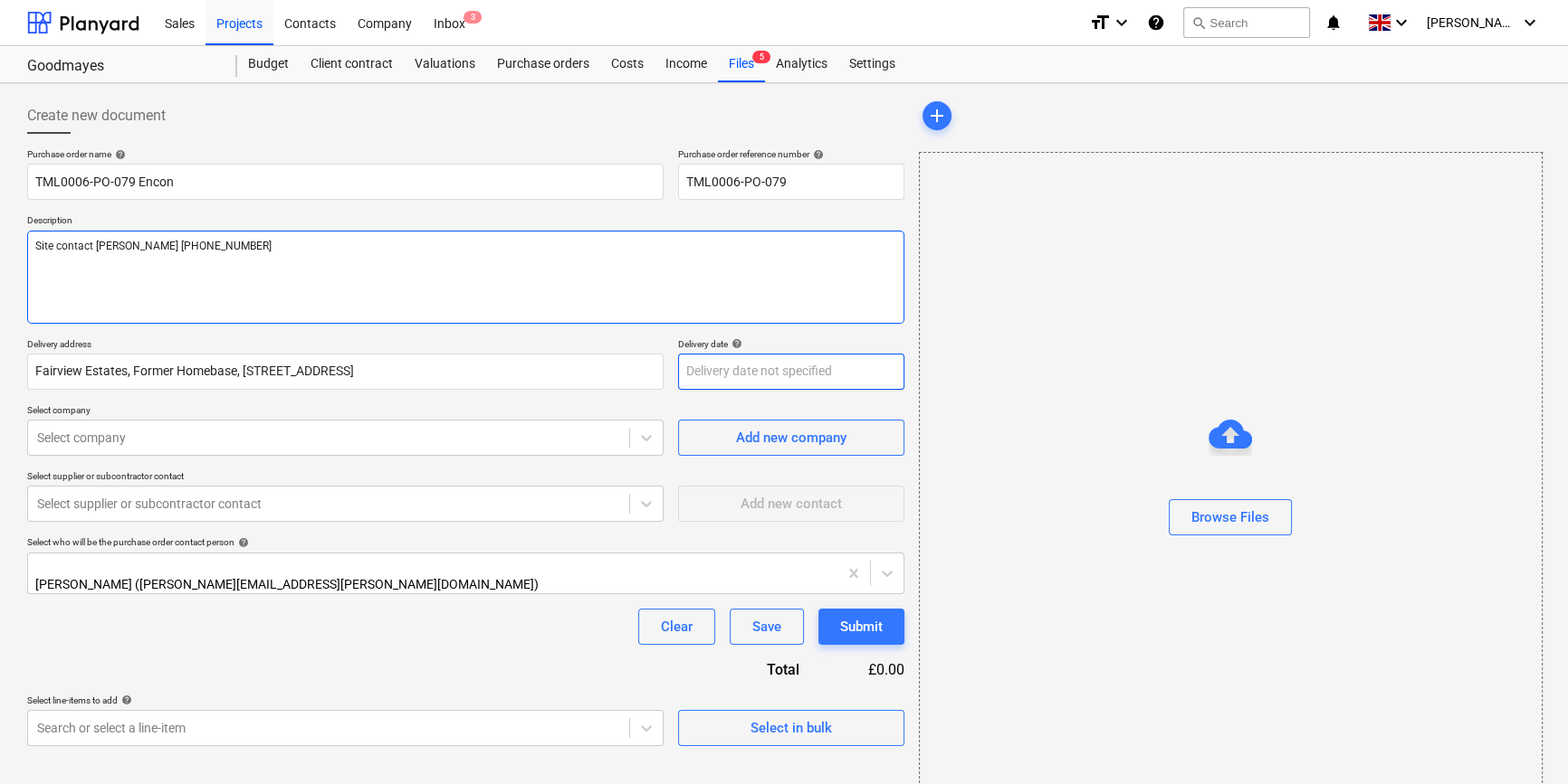
type textarea "Site contact [PERSON_NAME] [PHONE_NUMBER]"
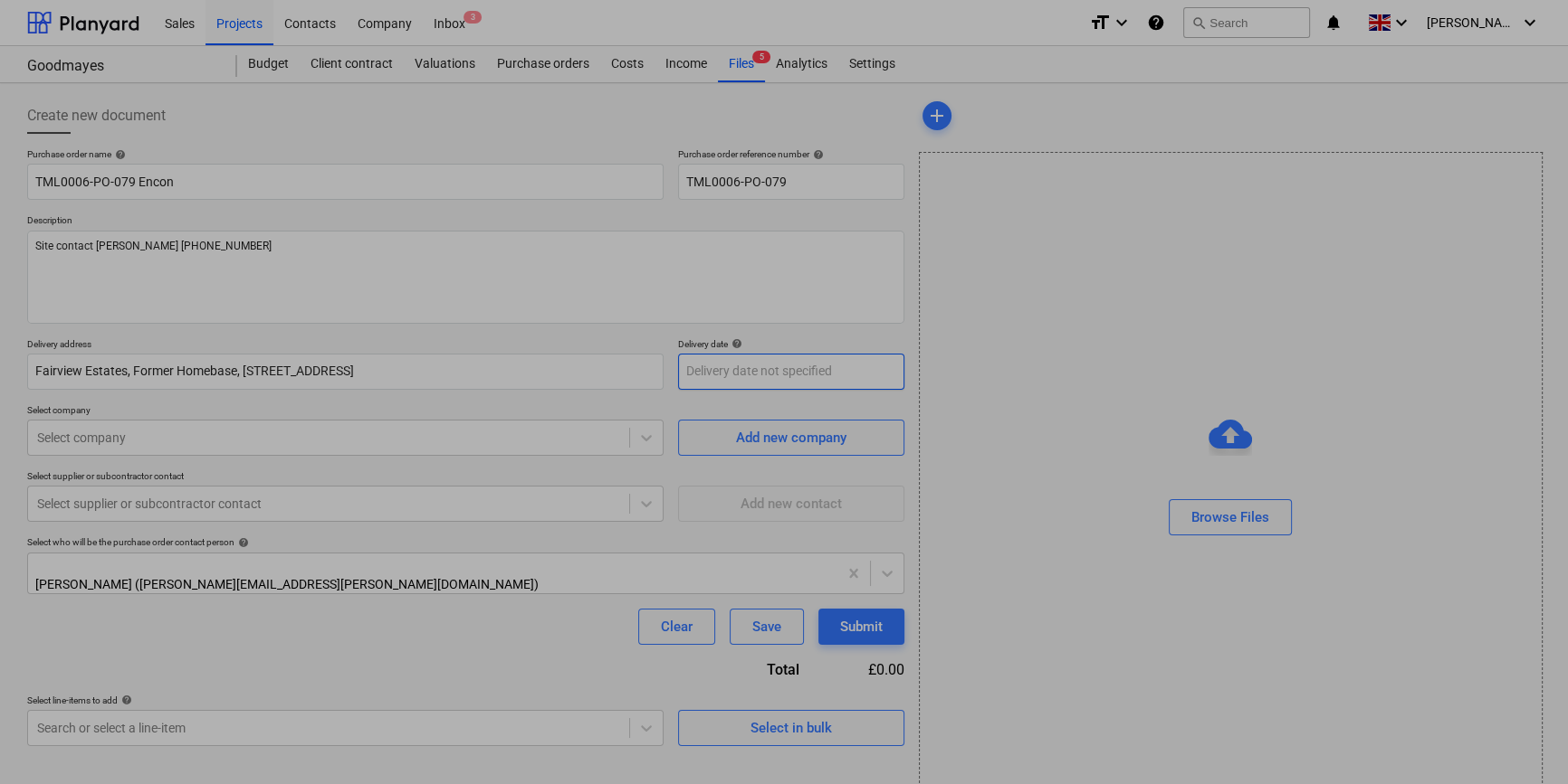
click at [760, 380] on body "Sales Projects Contacts Company Inbox 3 format_size keyboard_arrow_down help se…" at bounding box center [784, 392] width 1568 height 784
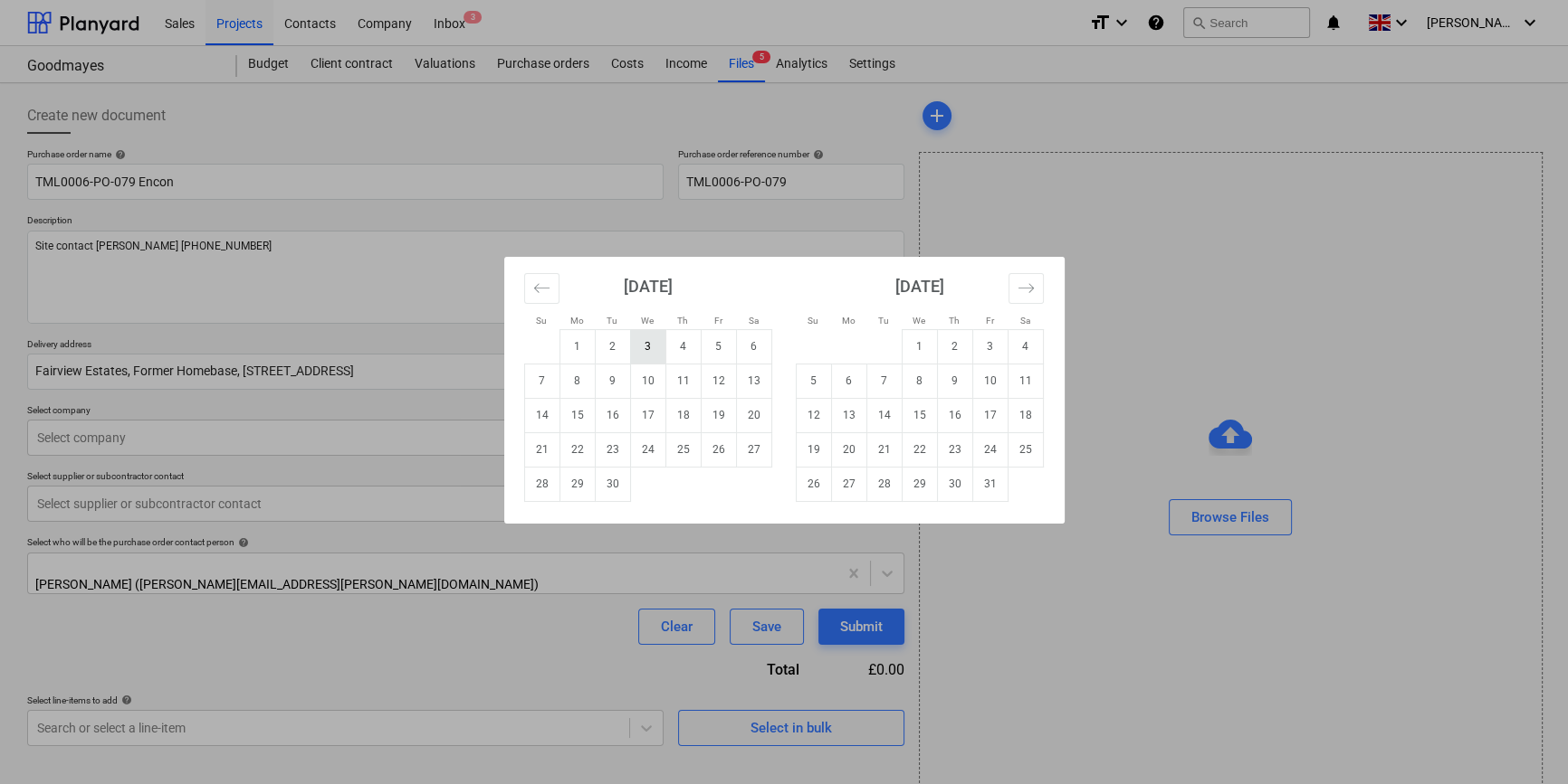
click at [647, 338] on td "3" at bounding box center [648, 346] width 35 height 34
type input "[DATE]"
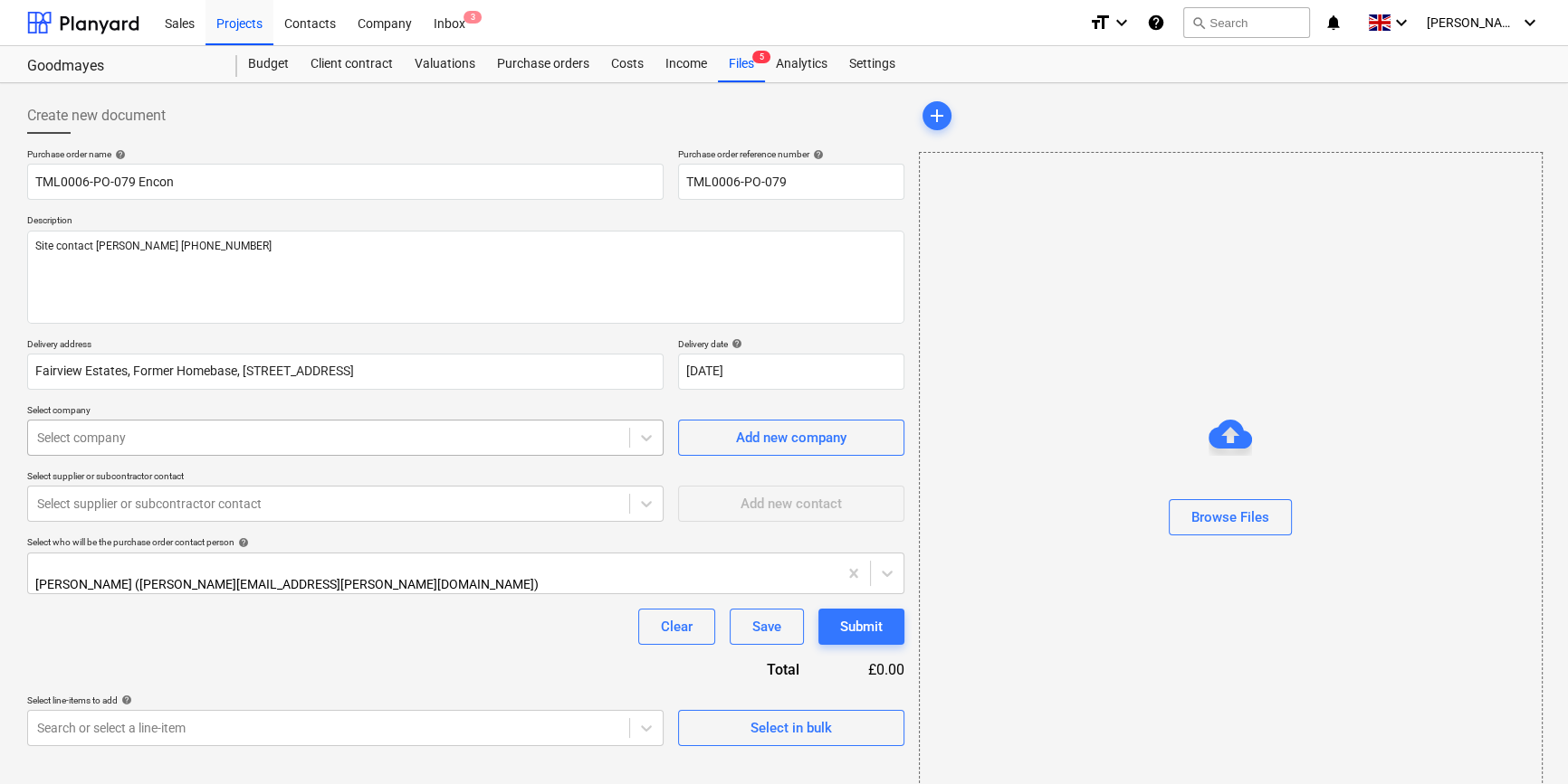
click at [60, 442] on div at bounding box center [328, 438] width 583 height 18
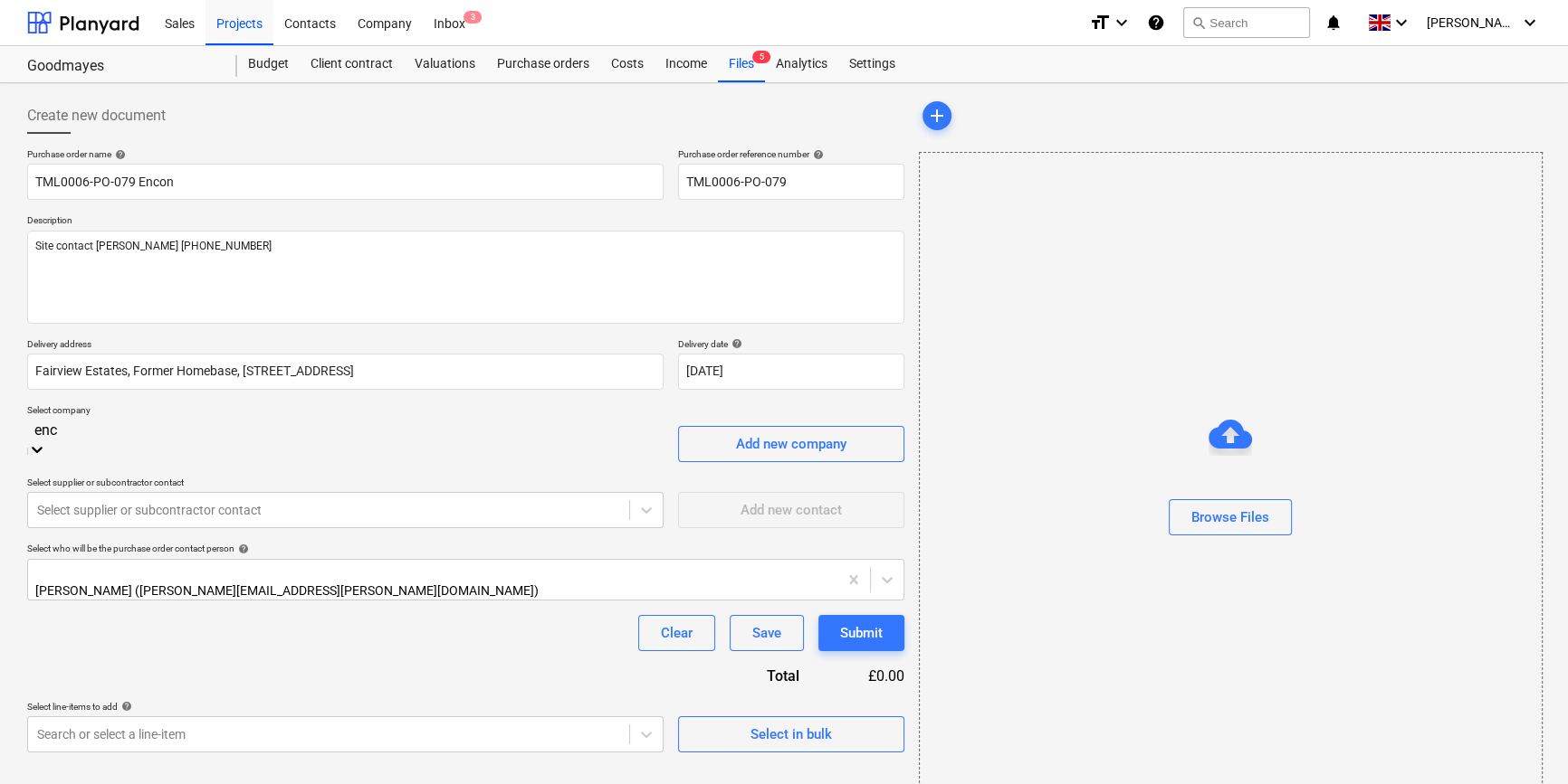
type input "enco"
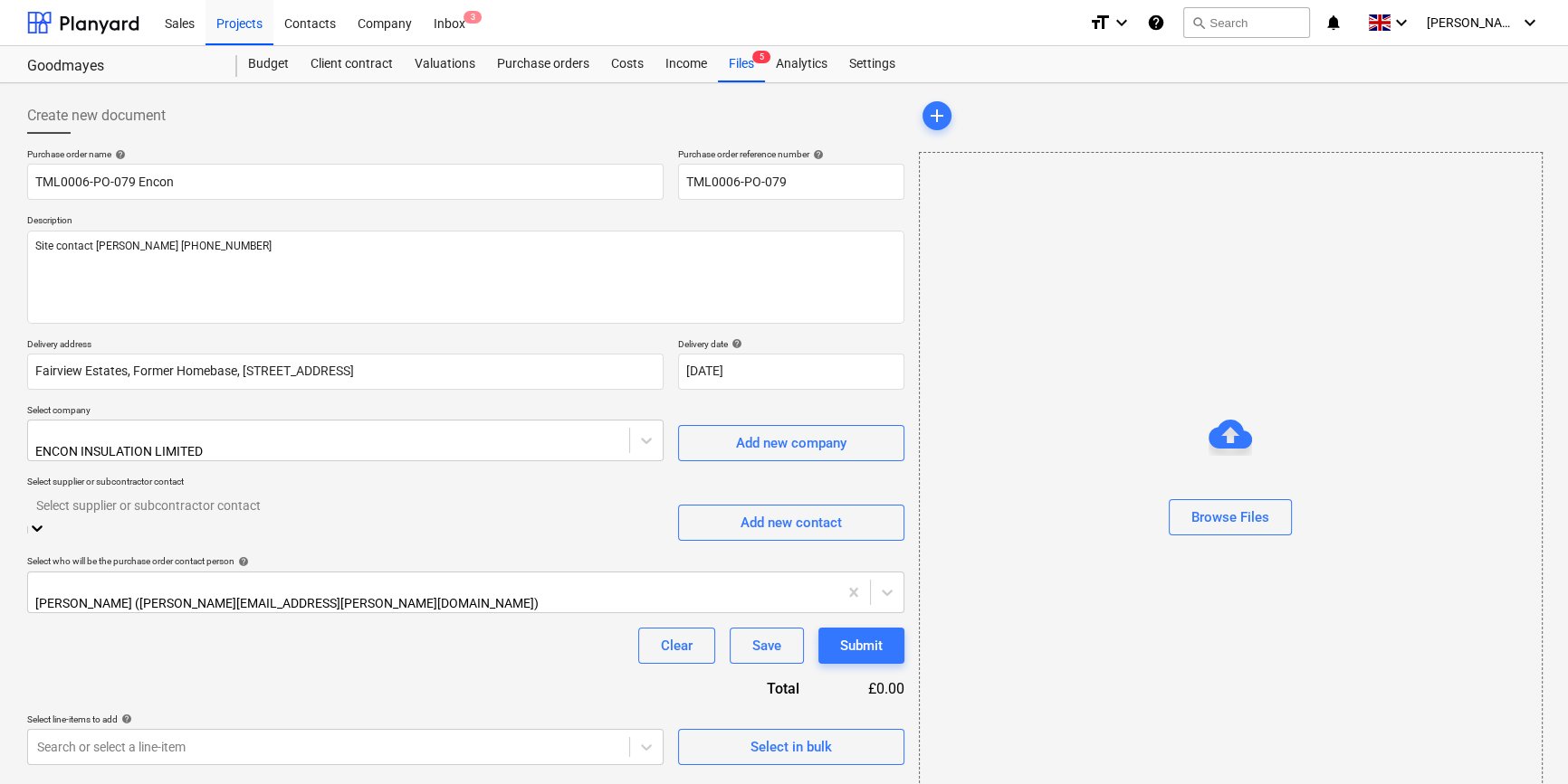
click at [133, 516] on div "Select supplier or subcontractor contact" at bounding box center [345, 505] width 637 height 28
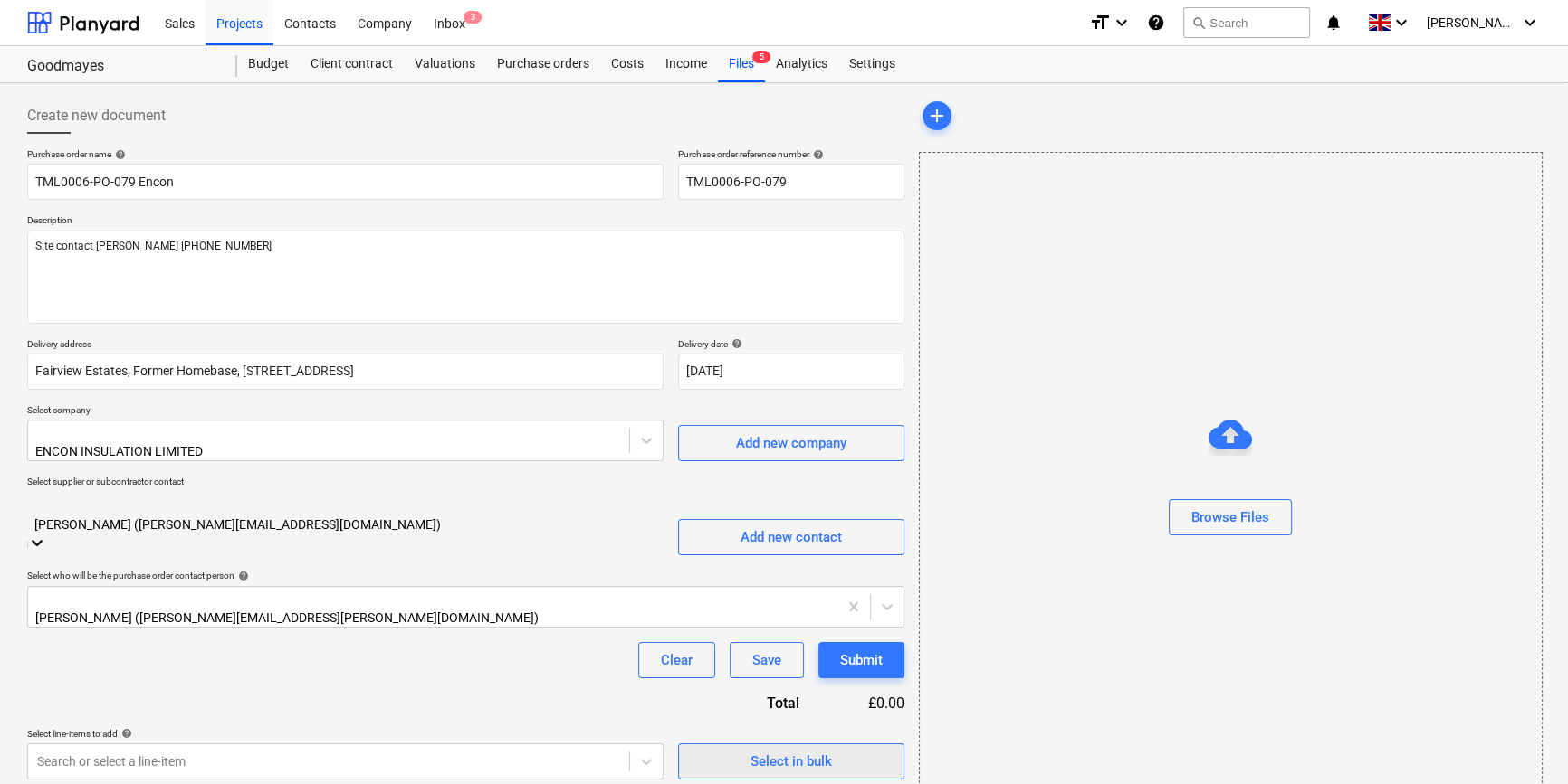
click at [770, 750] on div "Select in bulk" at bounding box center [791, 762] width 82 height 24
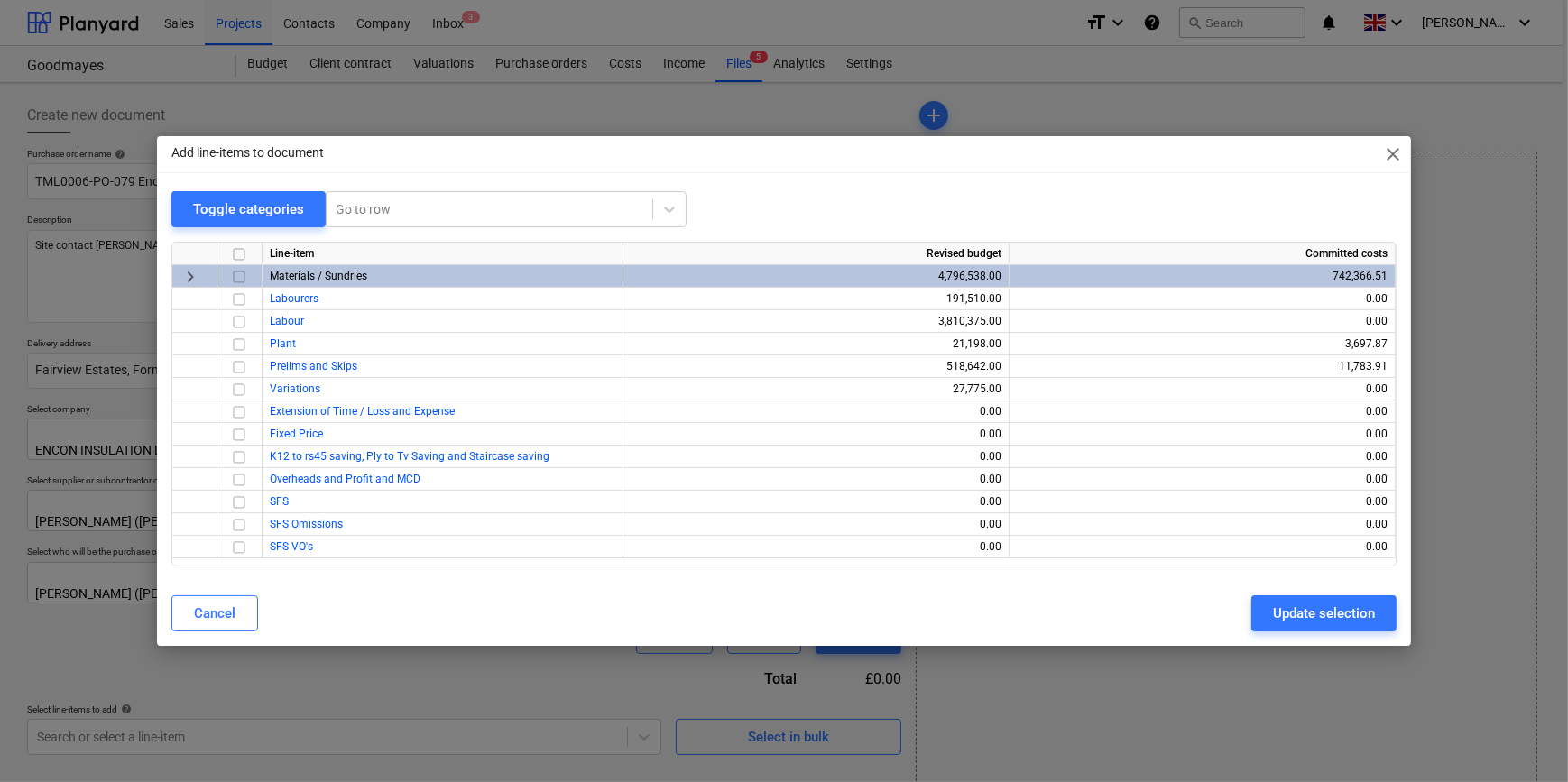
click at [241, 277] on input "checkbox" at bounding box center [239, 277] width 22 height 22
click at [1250, 606] on div "Update selection" at bounding box center [1323, 614] width 102 height 24
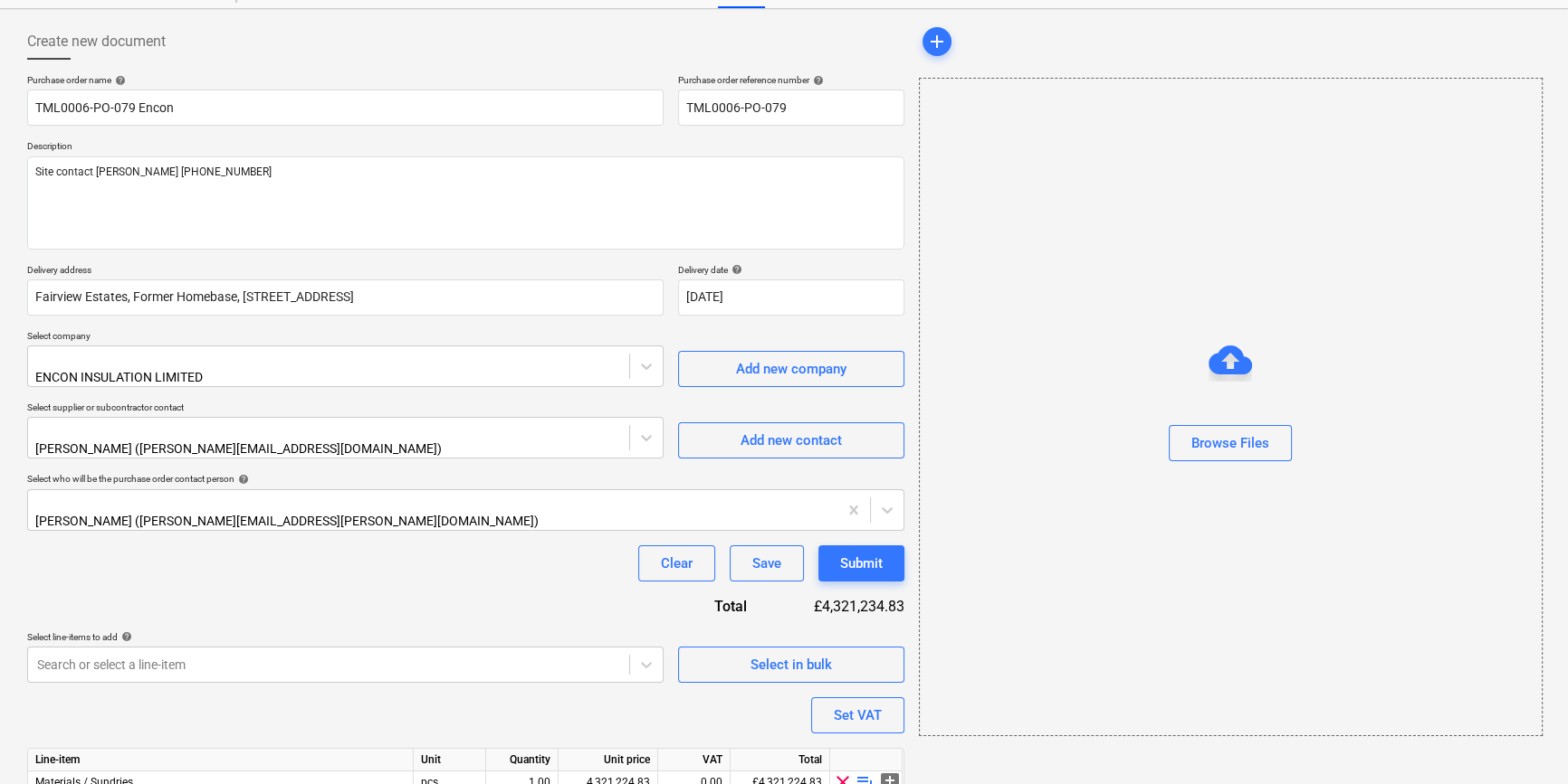
scroll to position [162, 0]
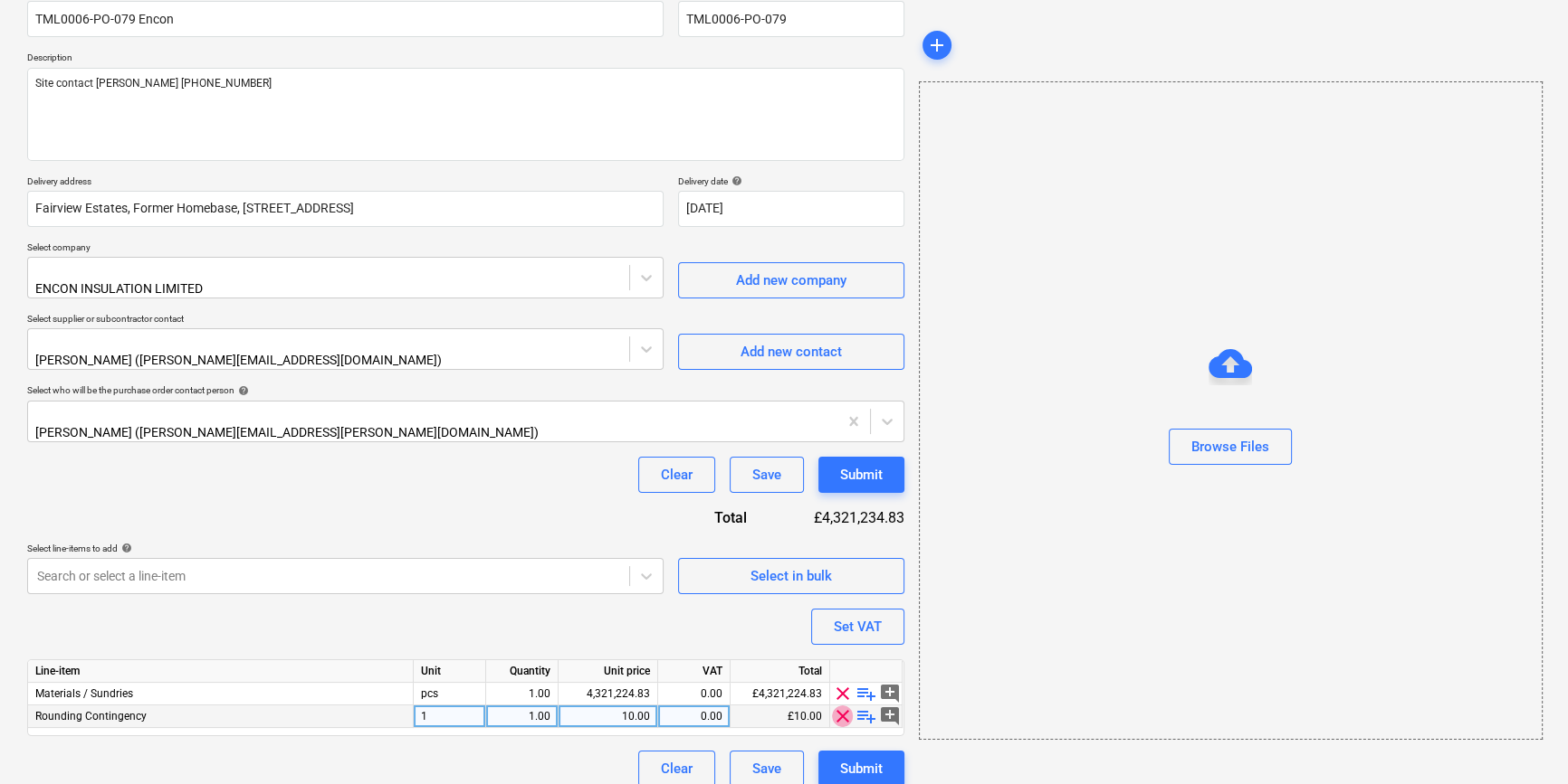
click at [840, 706] on span "clear" at bounding box center [843, 717] width 22 height 22
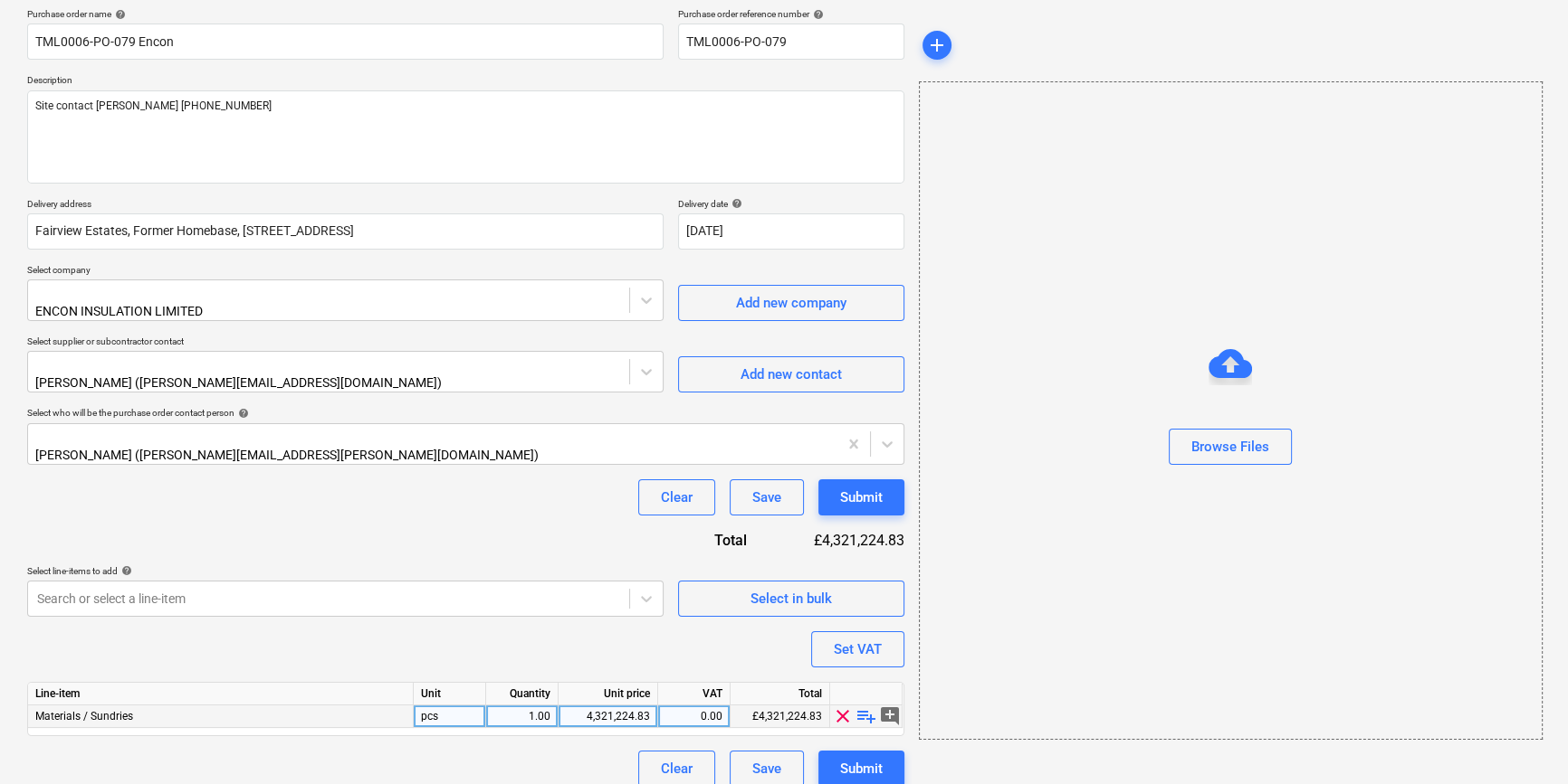
click at [863, 706] on span "playlist_add" at bounding box center [866, 717] width 22 height 22
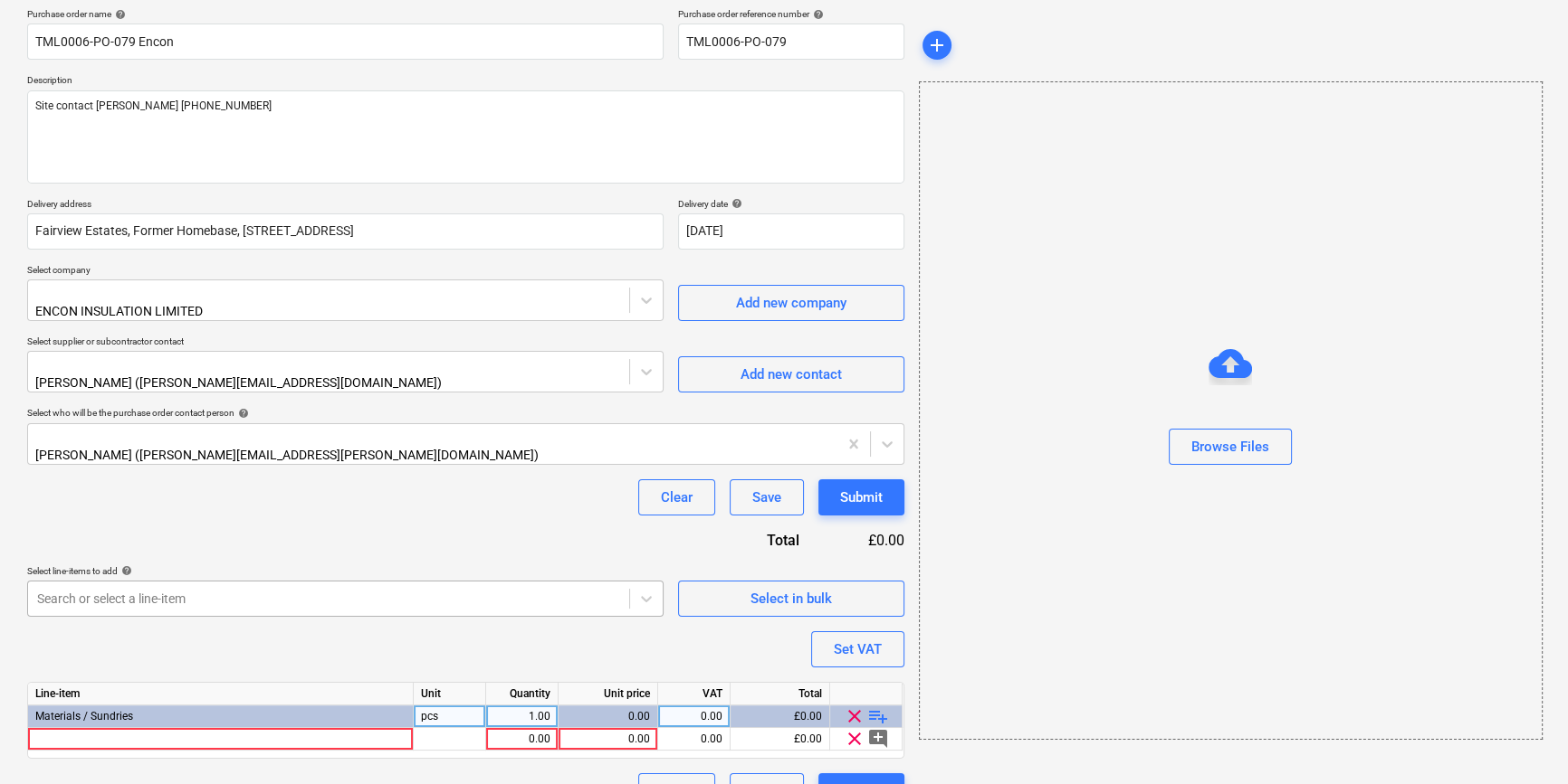
scroll to position [162, 0]
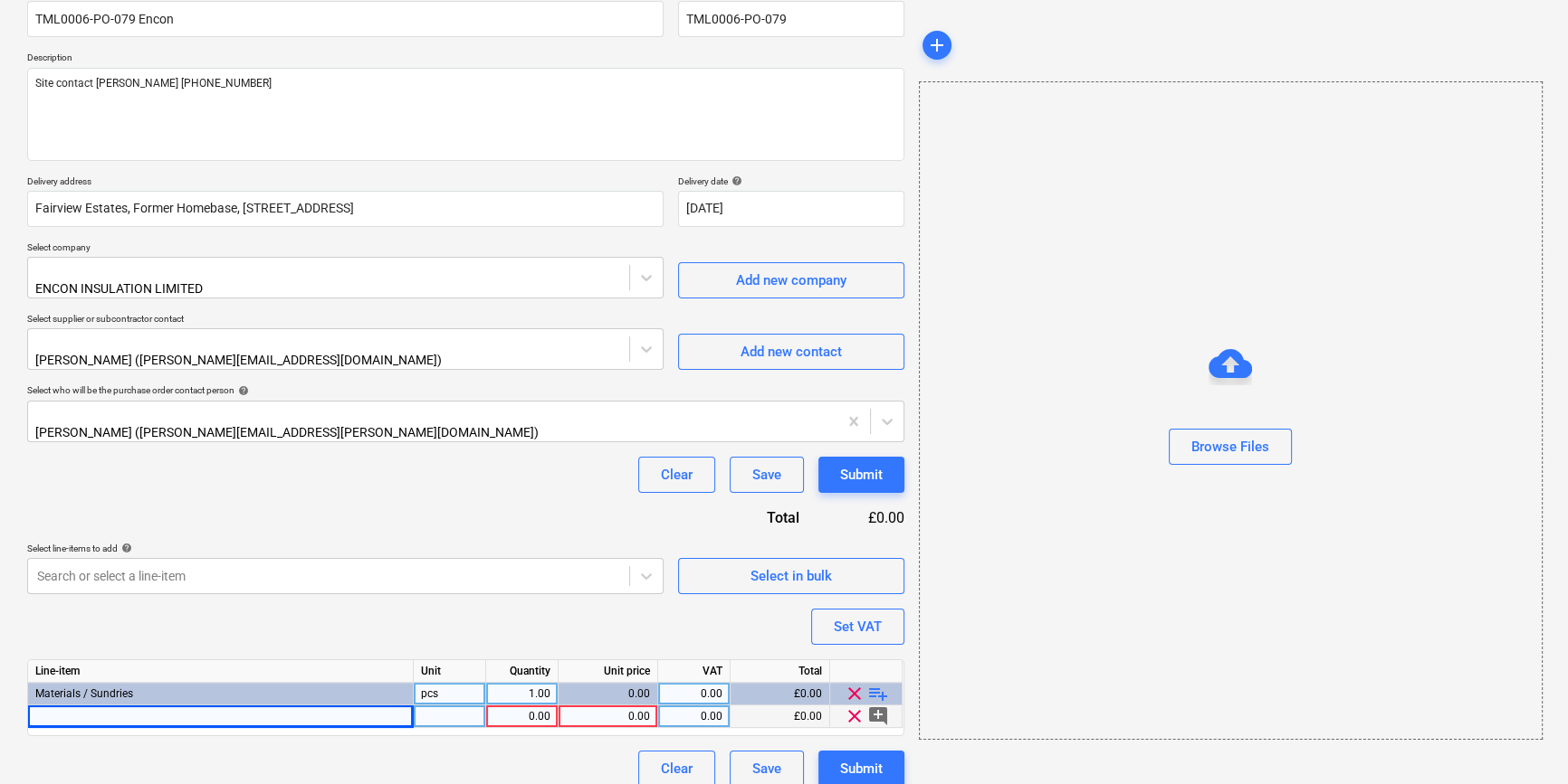
drag, startPoint x: 63, startPoint y: 703, endPoint x: 46, endPoint y: 698, distance: 17.7
click at [46, 706] on div at bounding box center [221, 717] width 386 height 23
type input "[PERSON_NAME] TRM 29X19X3.0M WHITE MI2919W (40)"
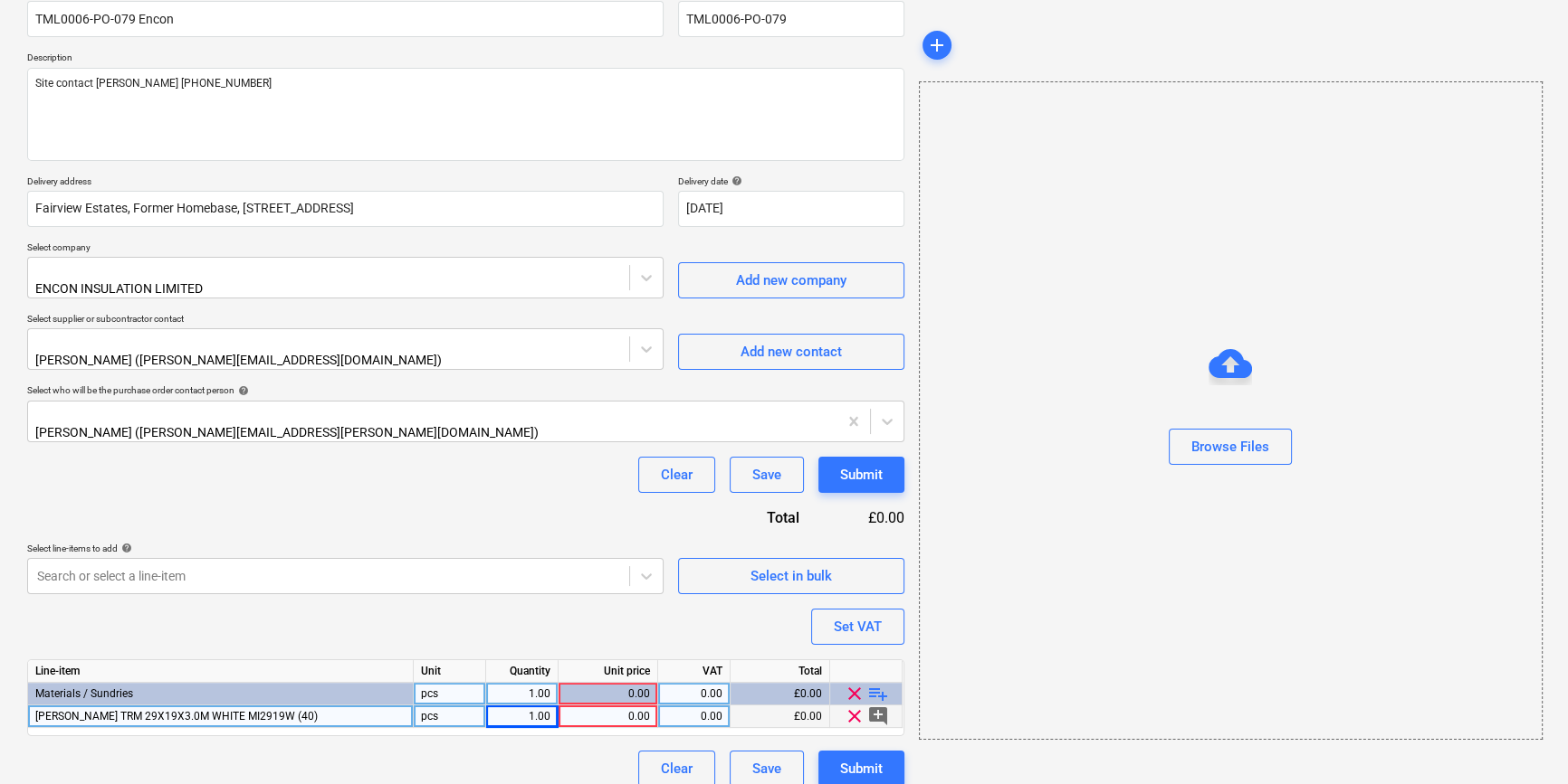
click at [531, 706] on div "1.00" at bounding box center [522, 717] width 57 height 23
type input "4"
click at [624, 706] on div "0.00" at bounding box center [608, 717] width 85 height 23
type input "120"
type input "20"
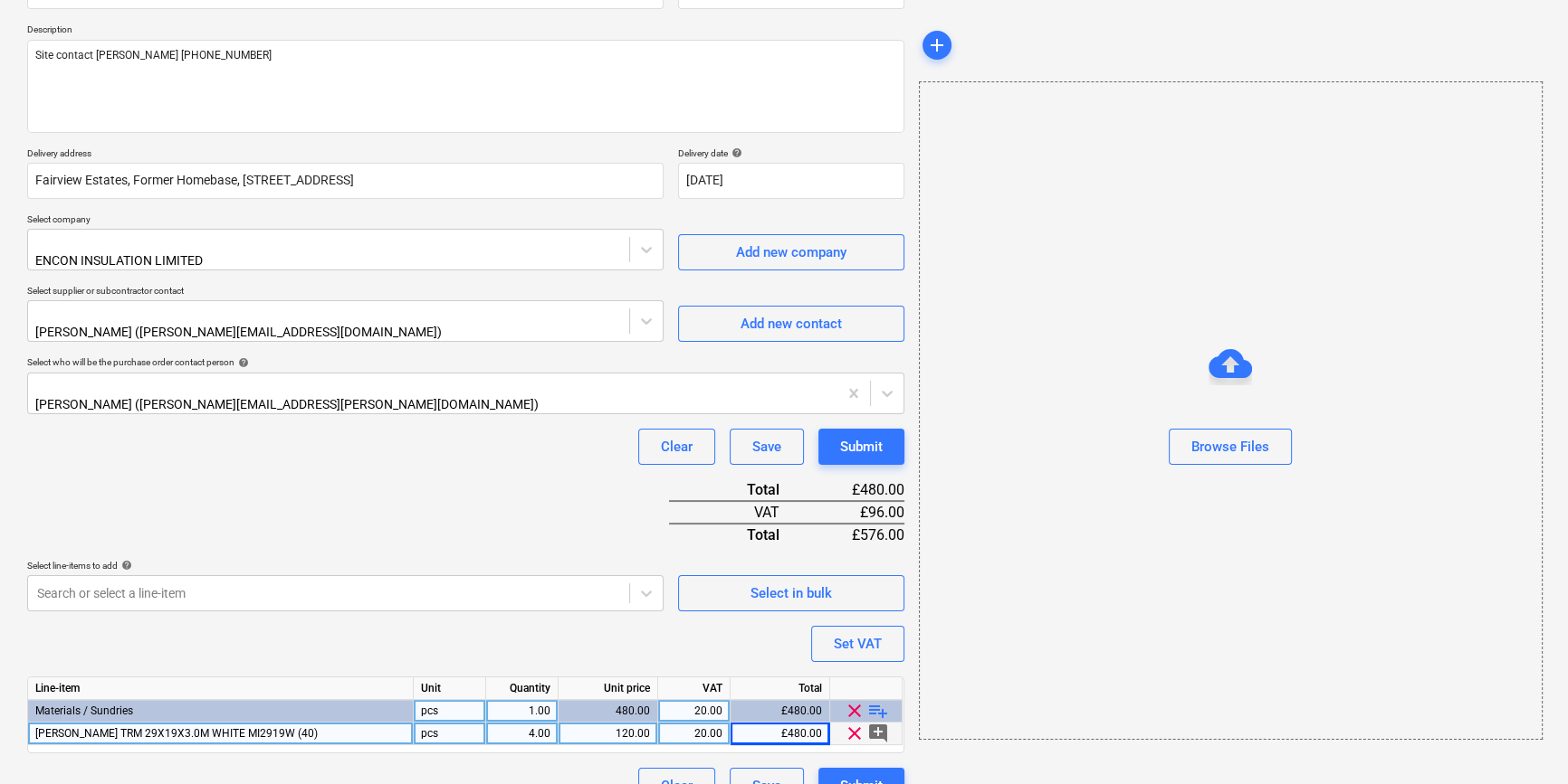
scroll to position [208, 0]
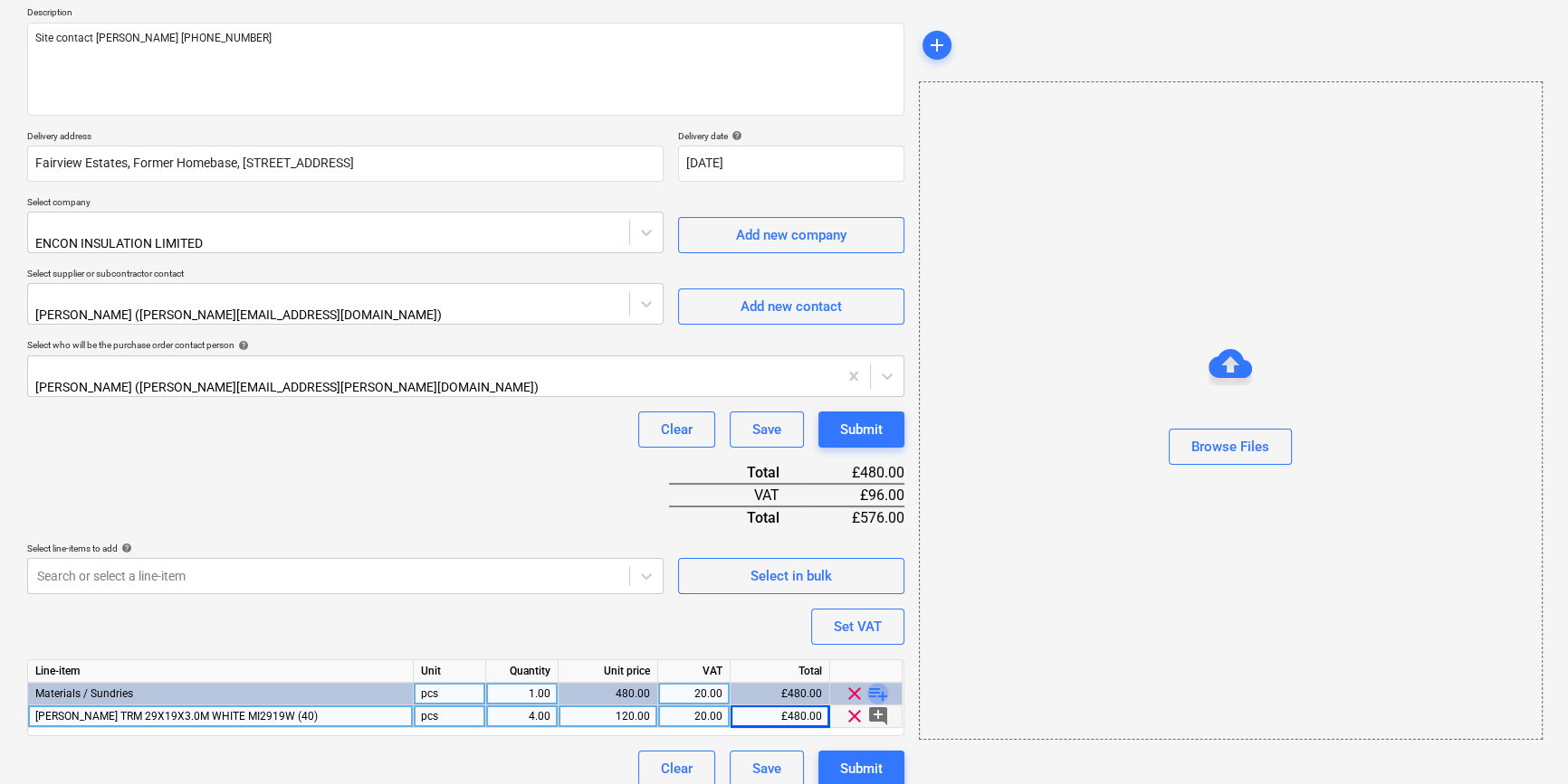
click at [871, 683] on span "playlist_add" at bounding box center [878, 694] width 22 height 22
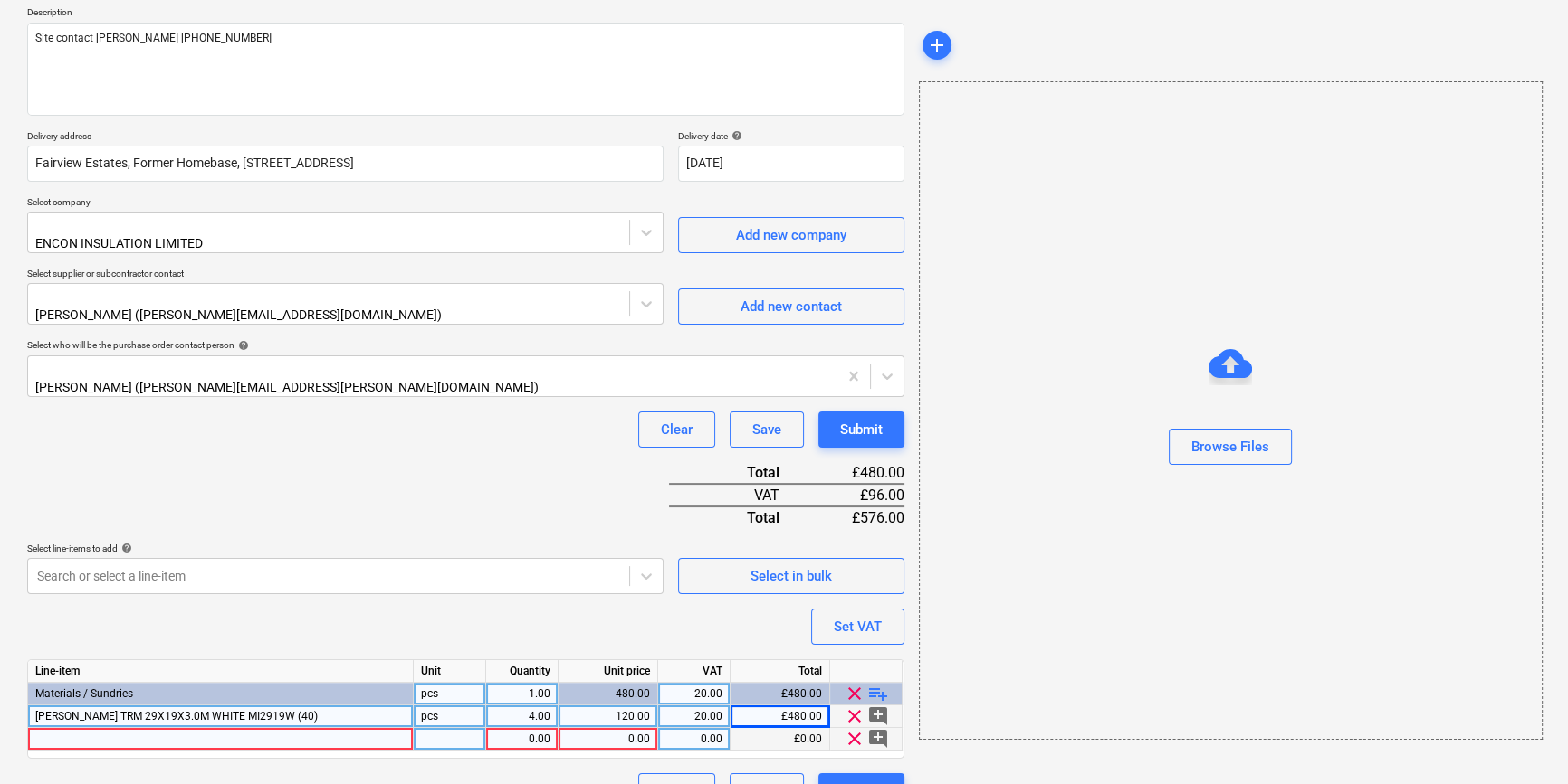
click at [66, 728] on div at bounding box center [221, 739] width 386 height 23
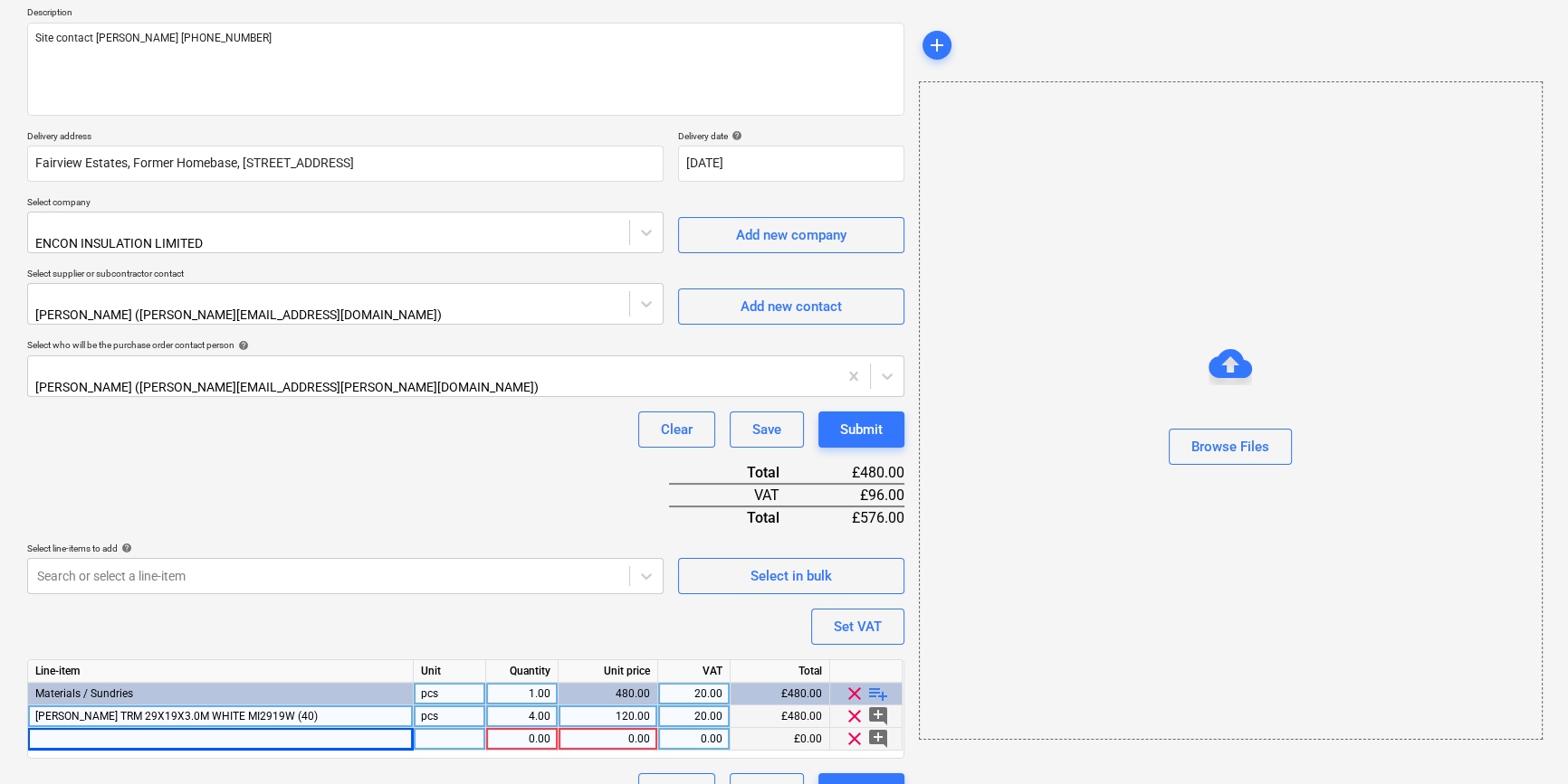
click at [62, 728] on div at bounding box center [221, 739] width 386 height 23
type input "[PERSON_NAME] JOGLD CR TEE 0.6M WHITE DX24TS60W"
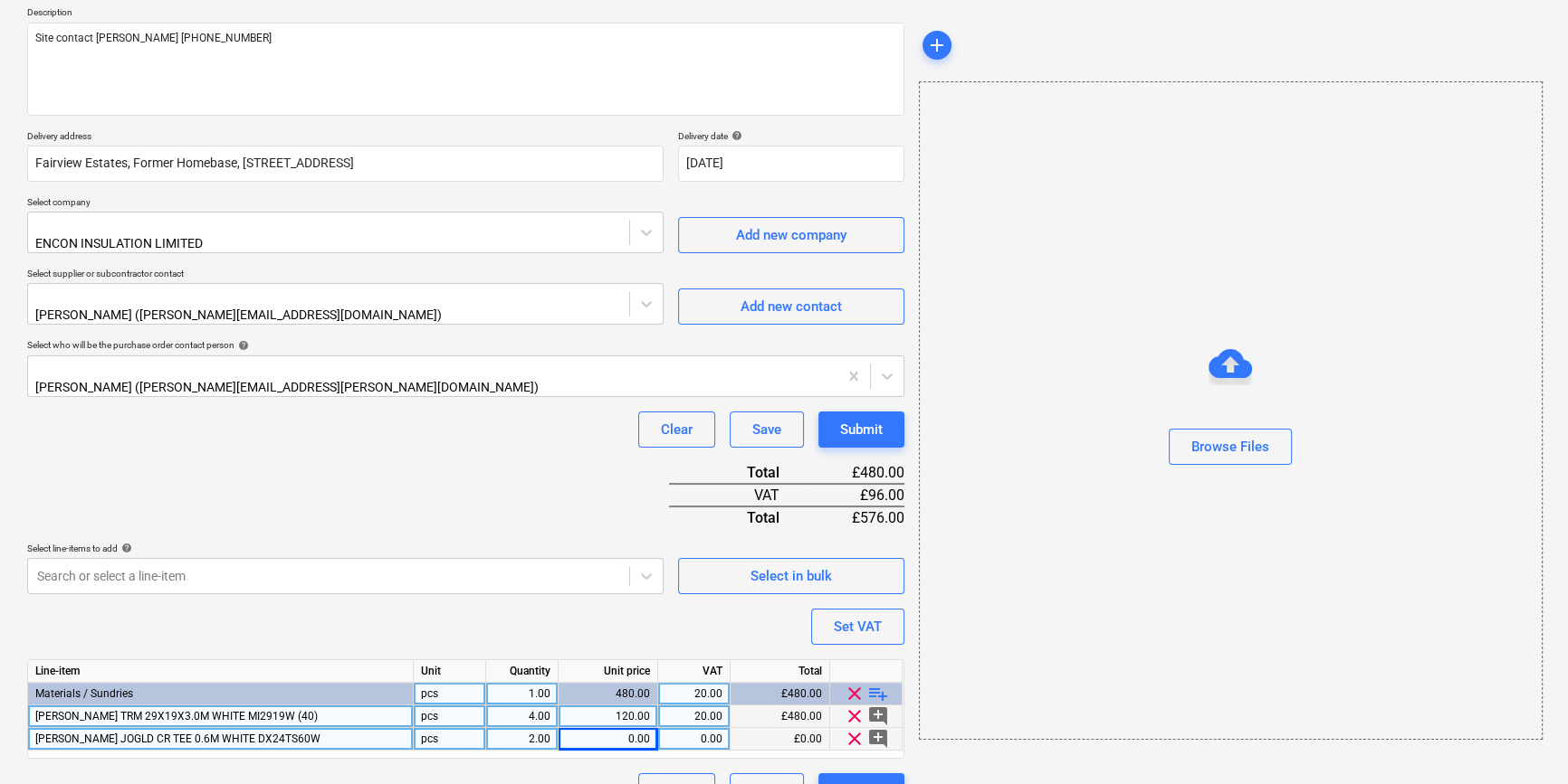
click at [618, 728] on div "0.00" at bounding box center [608, 739] width 85 height 23
type input "43.56"
type input "20"
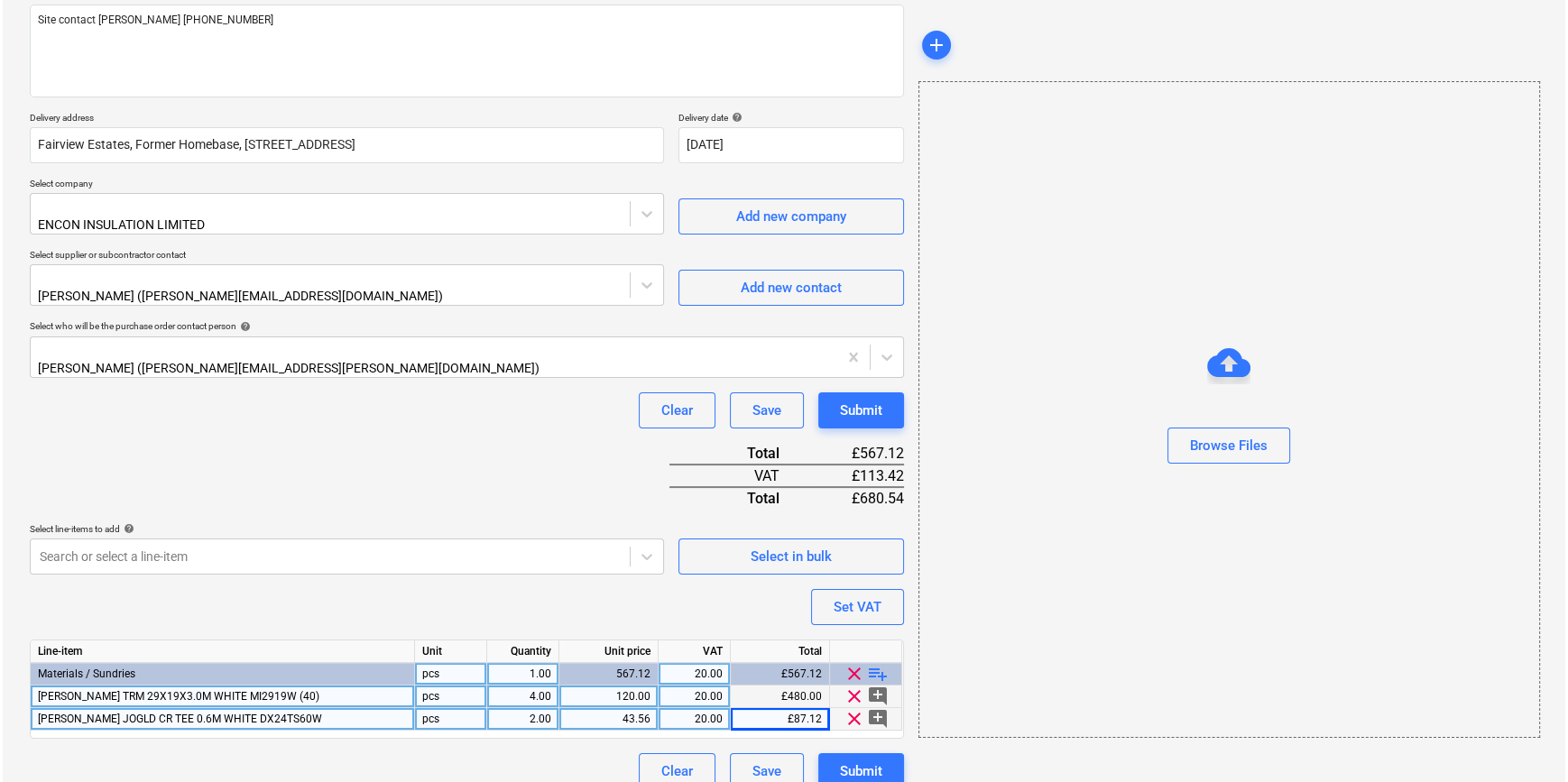
scroll to position [230, 0]
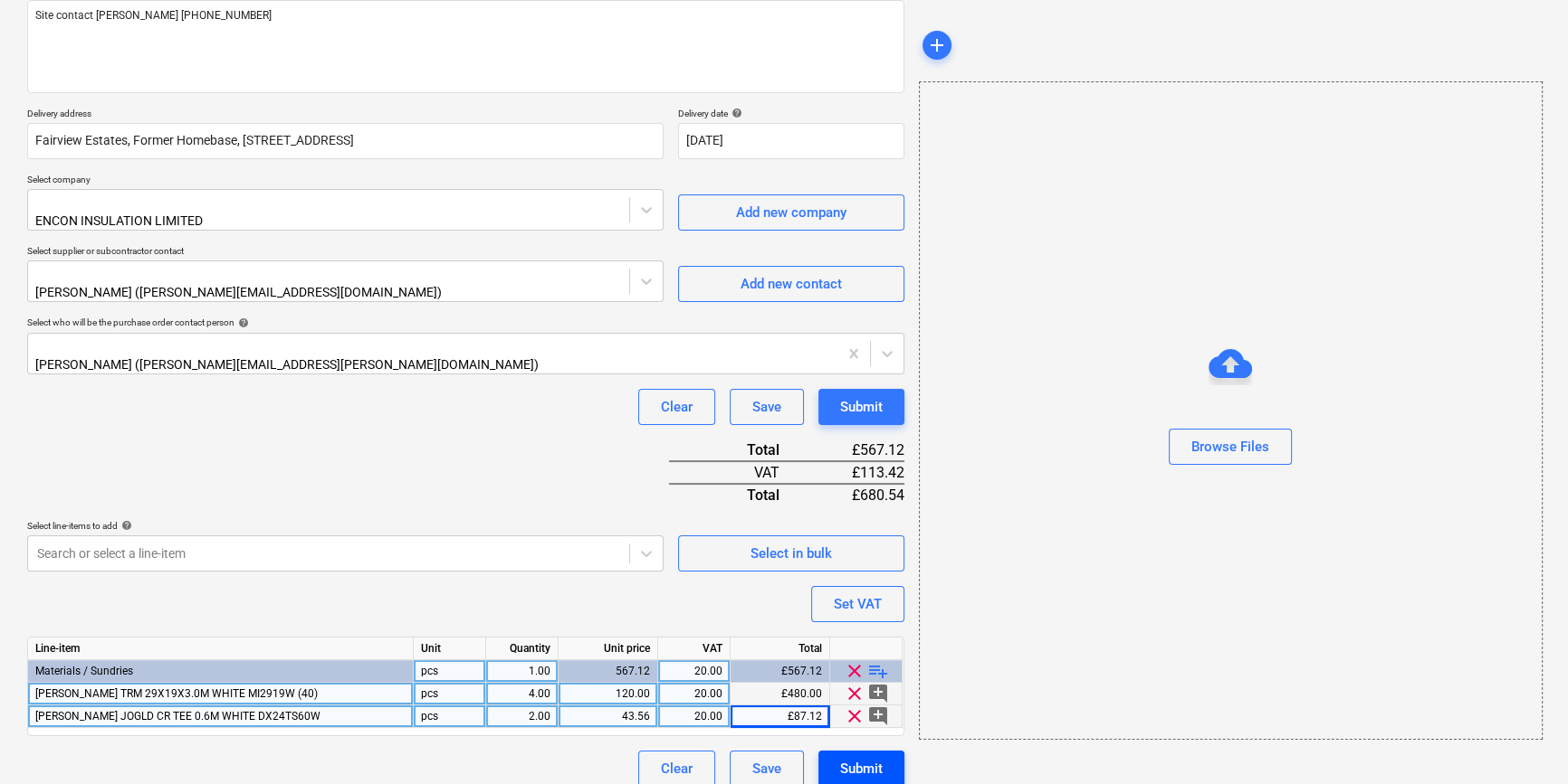
click at [863, 757] on div "Submit" at bounding box center [861, 769] width 42 height 24
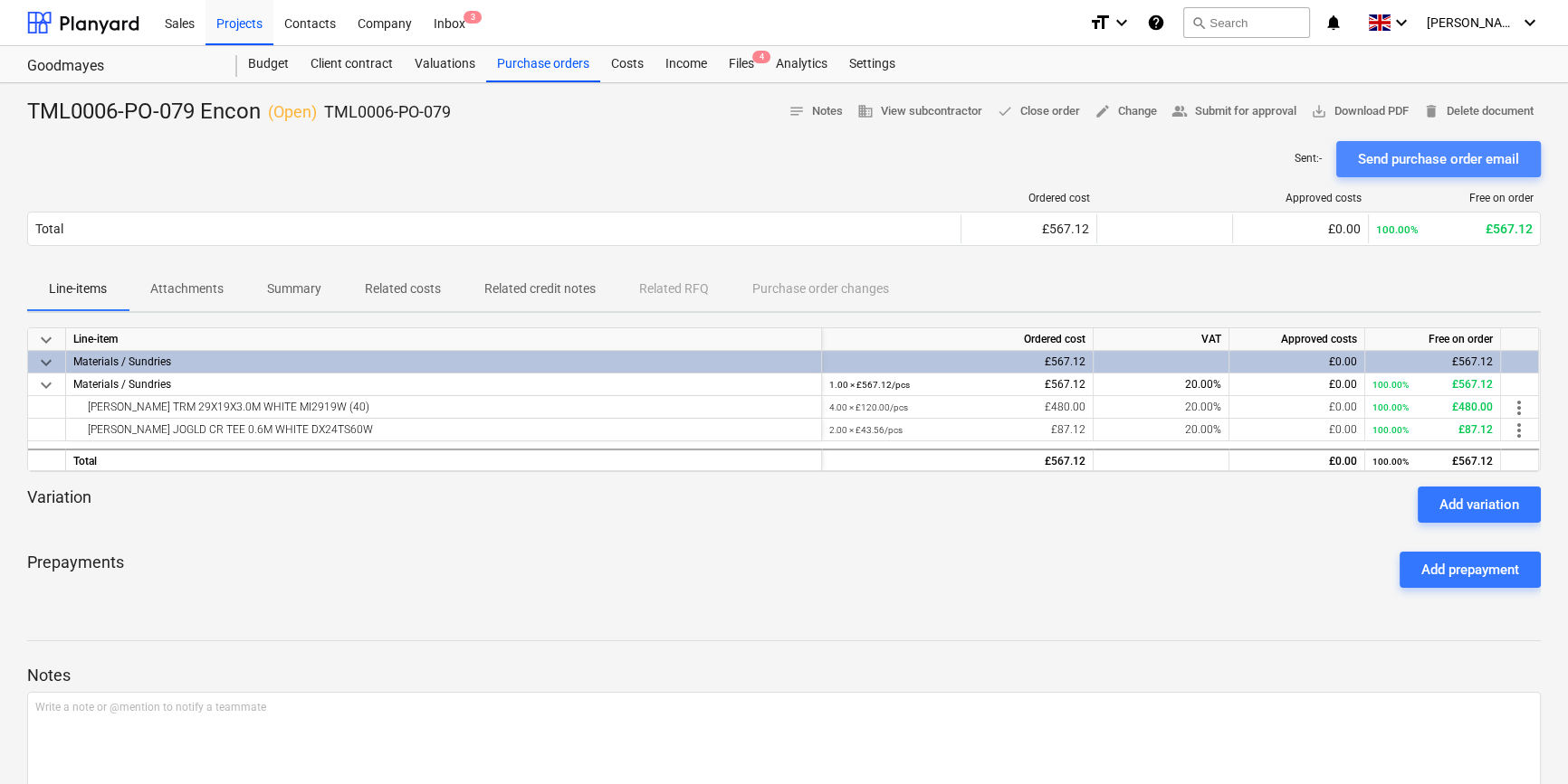
click at [1255, 157] on div "Send purchase order email" at bounding box center [1438, 160] width 161 height 24
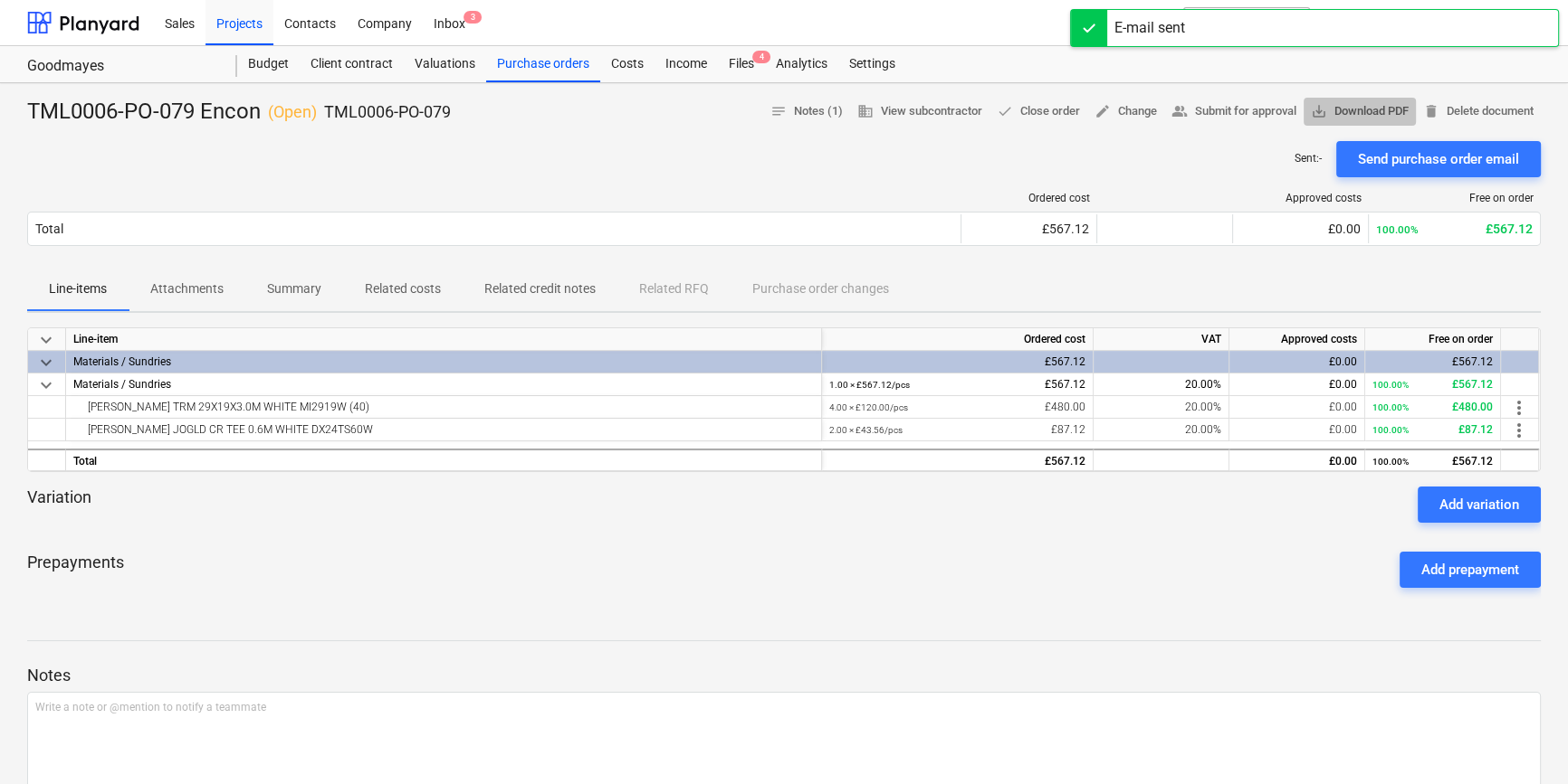
click at [1255, 108] on span "save_alt Download PDF" at bounding box center [1359, 111] width 97 height 21
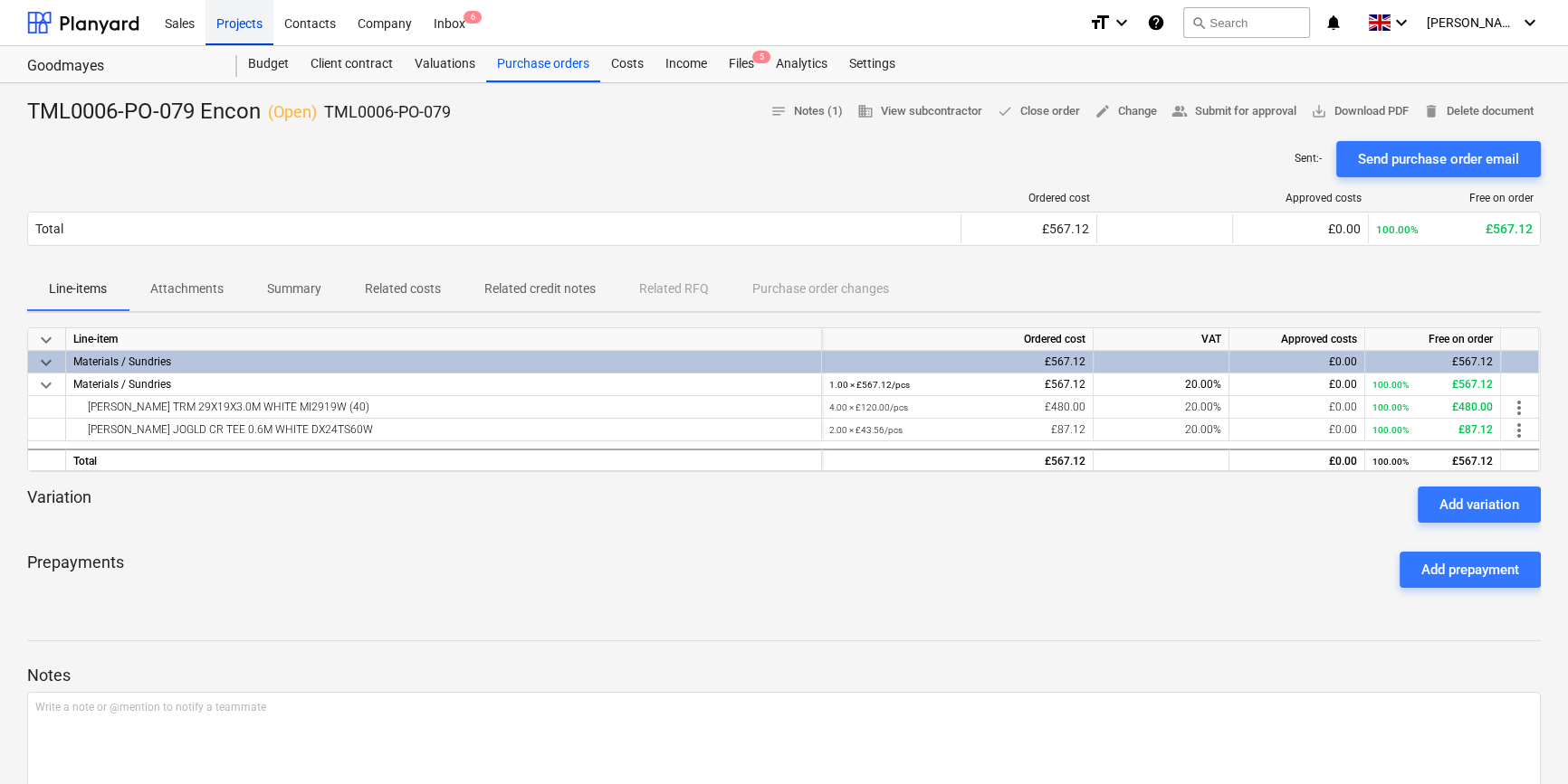
click at [233, 26] on div "Projects" at bounding box center [240, 22] width 68 height 46
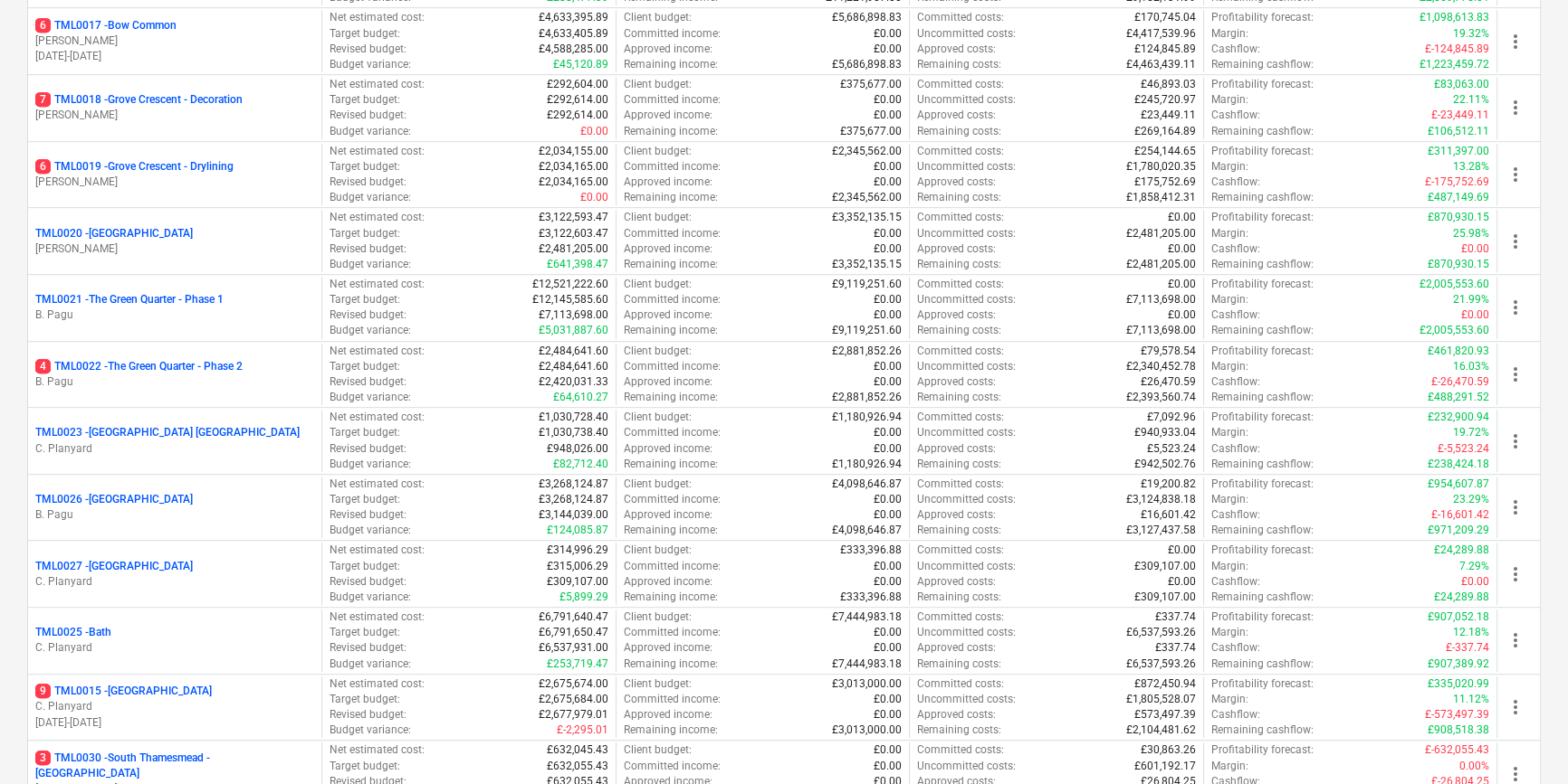
scroll to position [1516, 0]
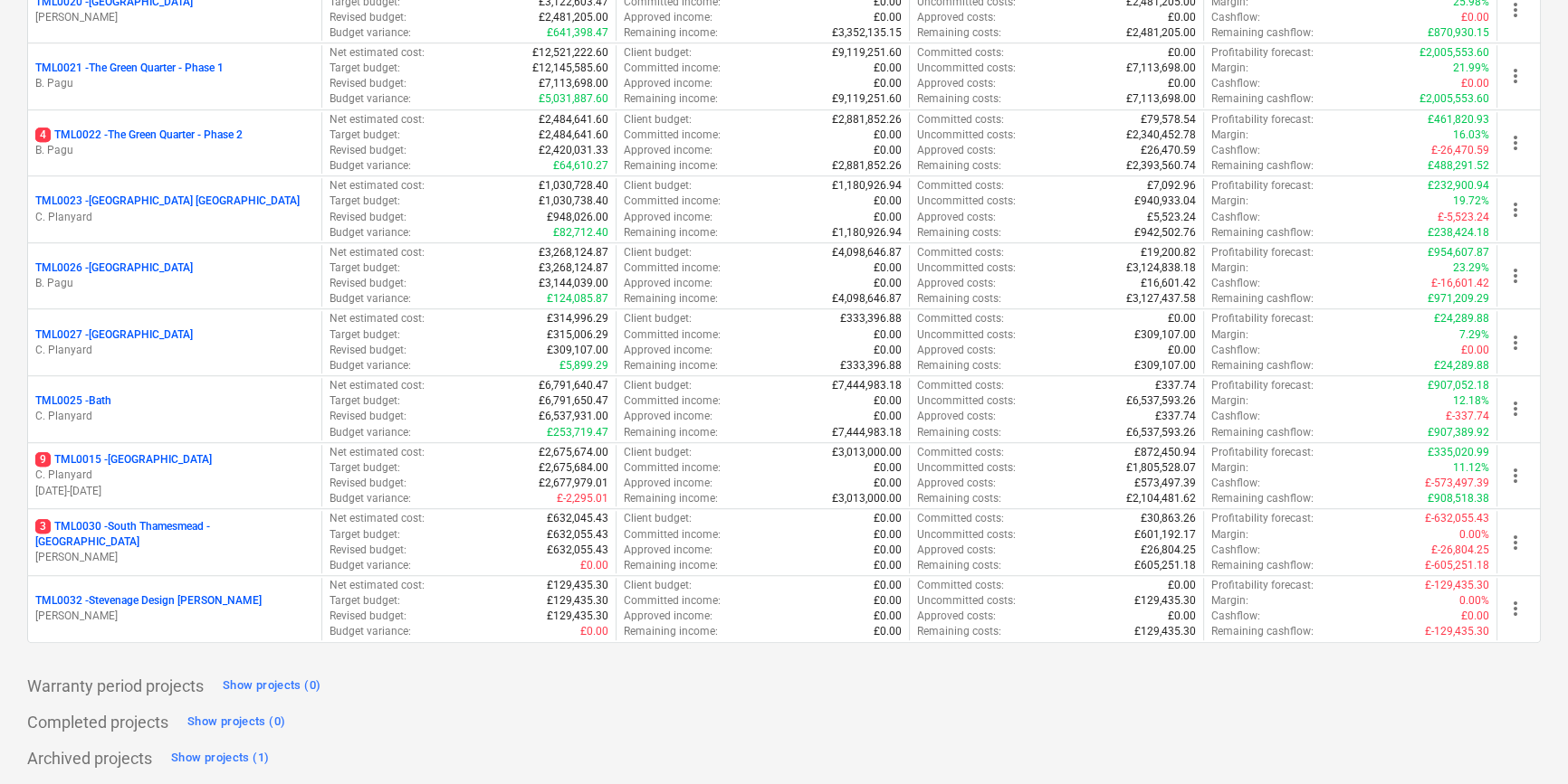
click at [162, 475] on p "C. Planyard" at bounding box center [174, 475] width 278 height 16
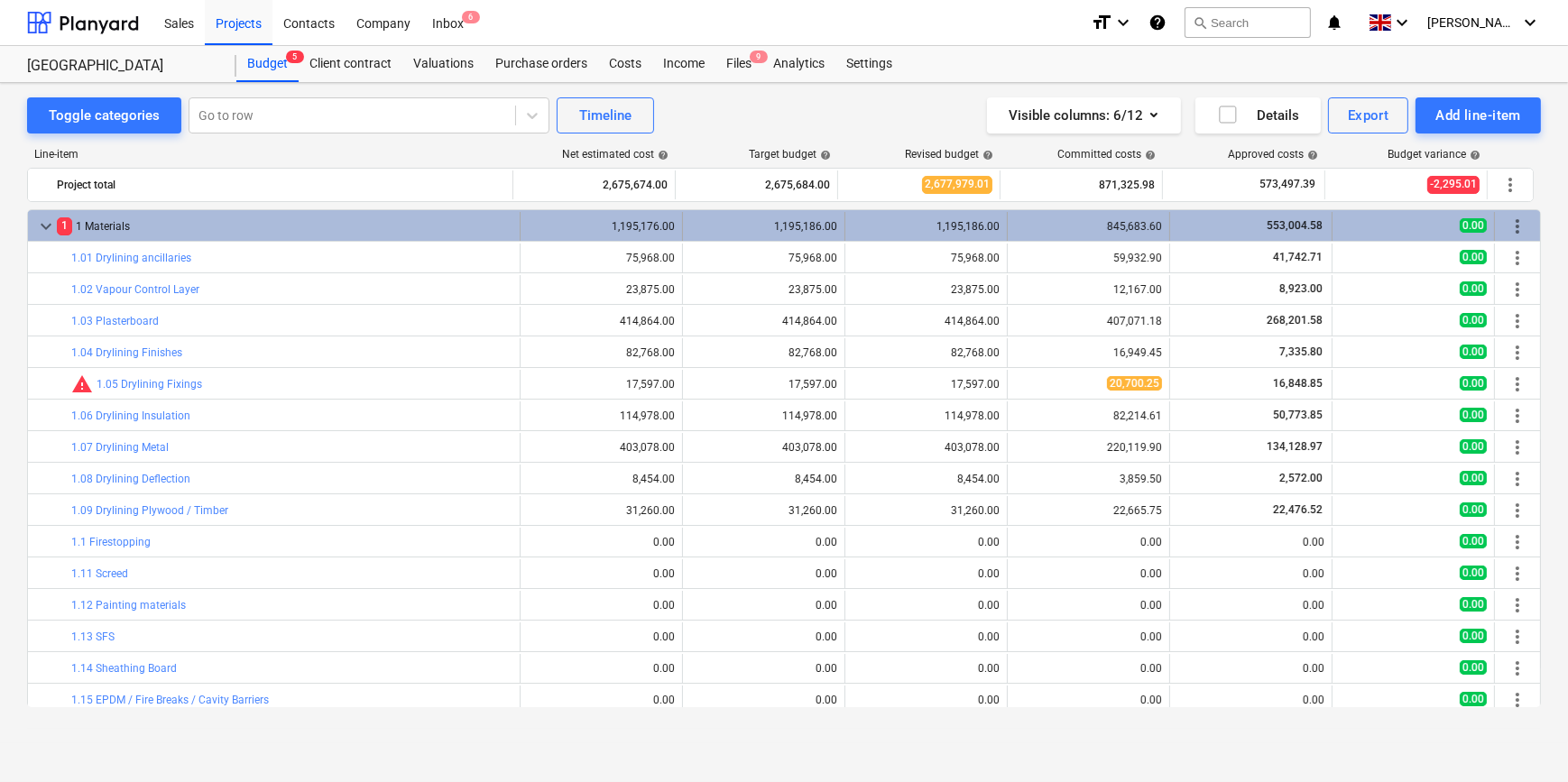
click at [39, 223] on span "keyboard_arrow_down" at bounding box center [46, 226] width 22 height 22
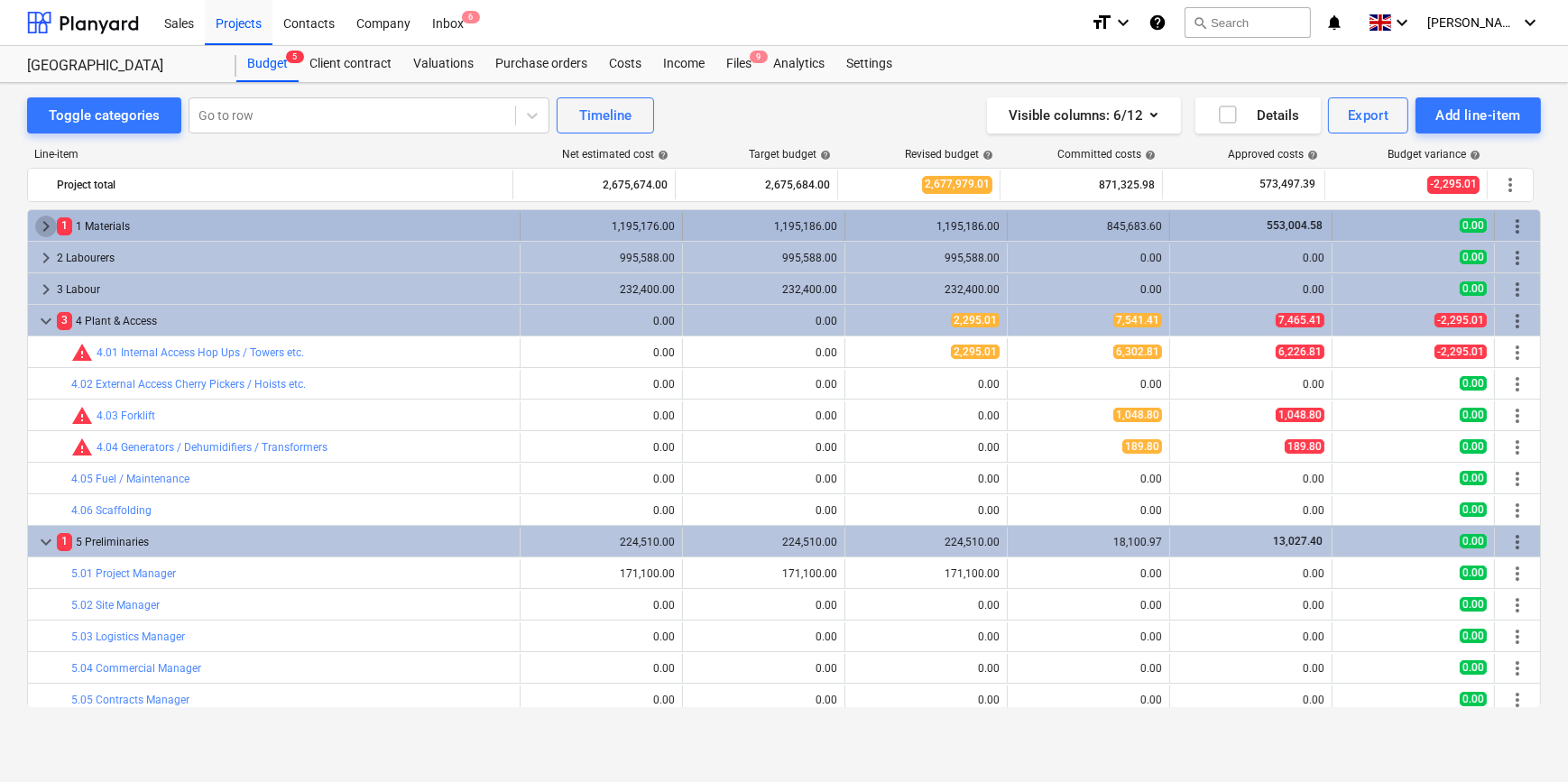
click at [45, 223] on span "keyboard_arrow_right" at bounding box center [46, 226] width 22 height 22
